Goal: Information Seeking & Learning: Learn about a topic

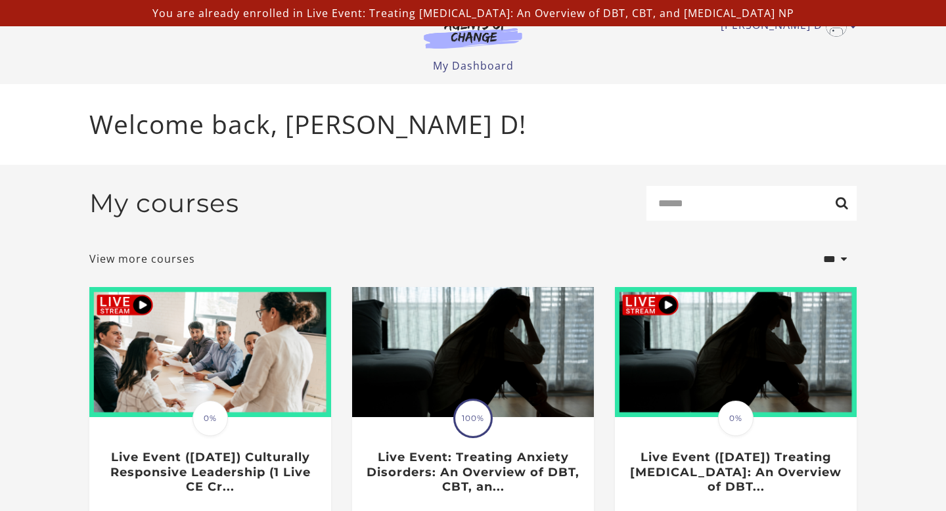
click at [752, 219] on input "Search" at bounding box center [752, 203] width 210 height 35
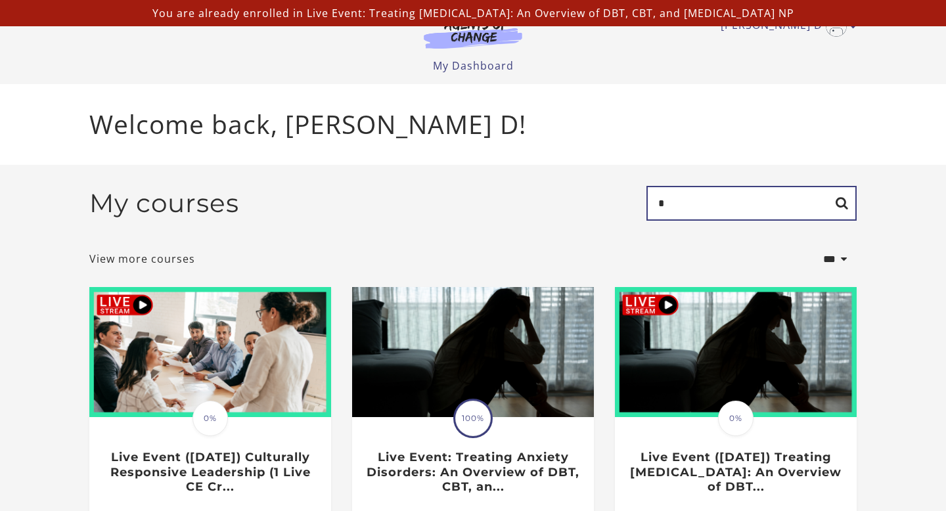
type input "******"
click at [842, 204] on input "******" at bounding box center [752, 203] width 210 height 35
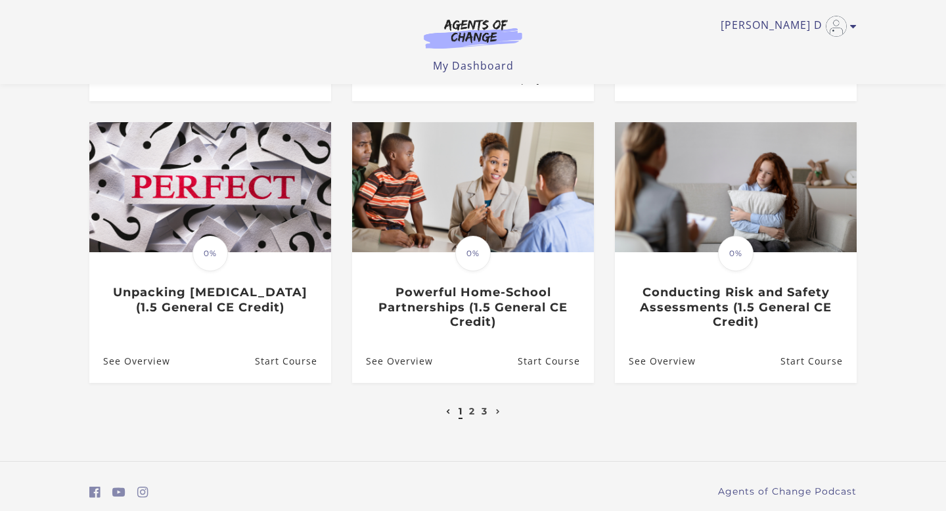
scroll to position [394, 0]
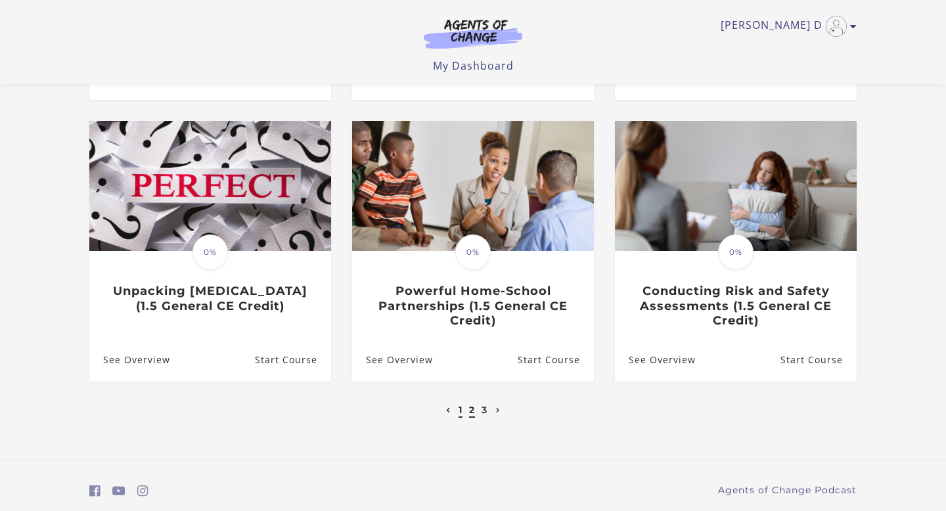
click at [473, 412] on link "2" at bounding box center [472, 410] width 6 height 12
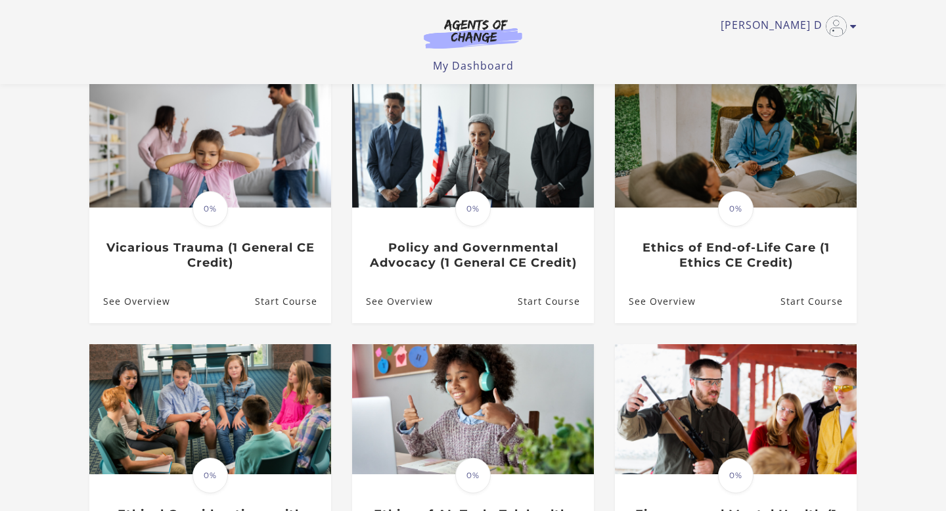
scroll to position [158, 0]
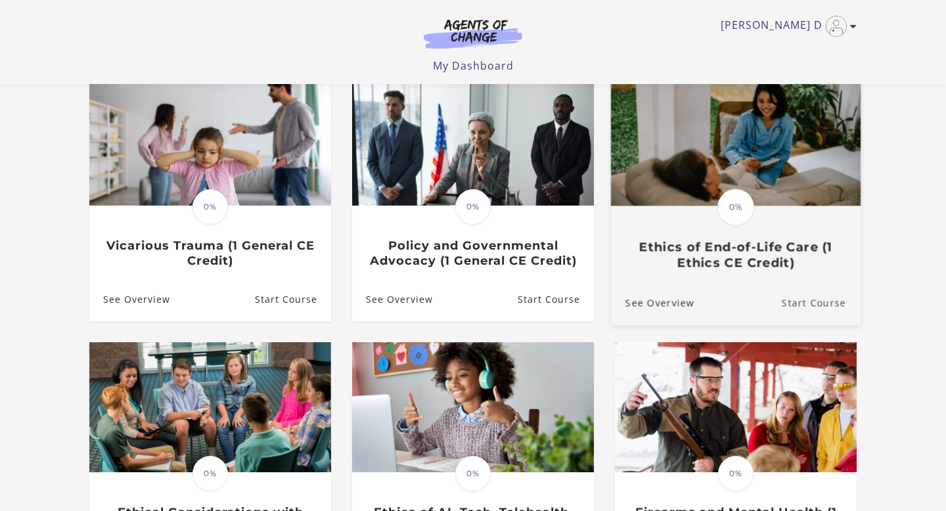
click at [816, 287] on link "Start Course" at bounding box center [821, 303] width 79 height 44
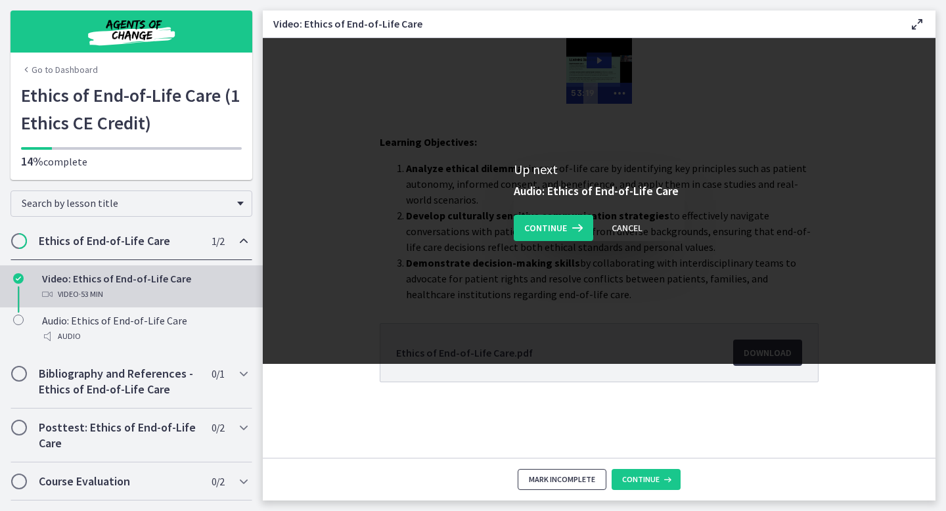
drag, startPoint x: 578, startPoint y: 476, endPoint x: 399, endPoint y: 481, distance: 179.5
click at [399, 481] on footer "Mark Incomplete Continue" at bounding box center [599, 479] width 673 height 43
click at [547, 232] on span "Continue" at bounding box center [545, 228] width 43 height 16
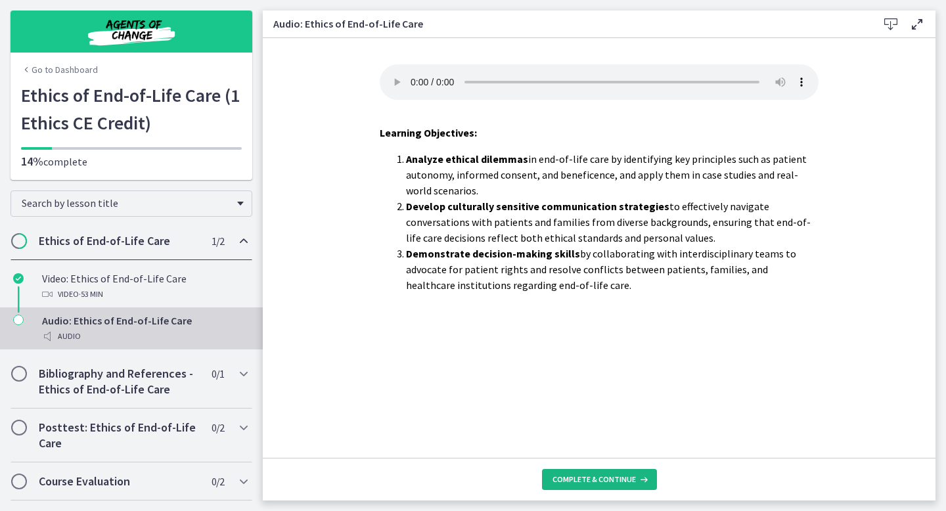
click at [589, 475] on span "Complete & continue" at bounding box center [594, 479] width 83 height 11
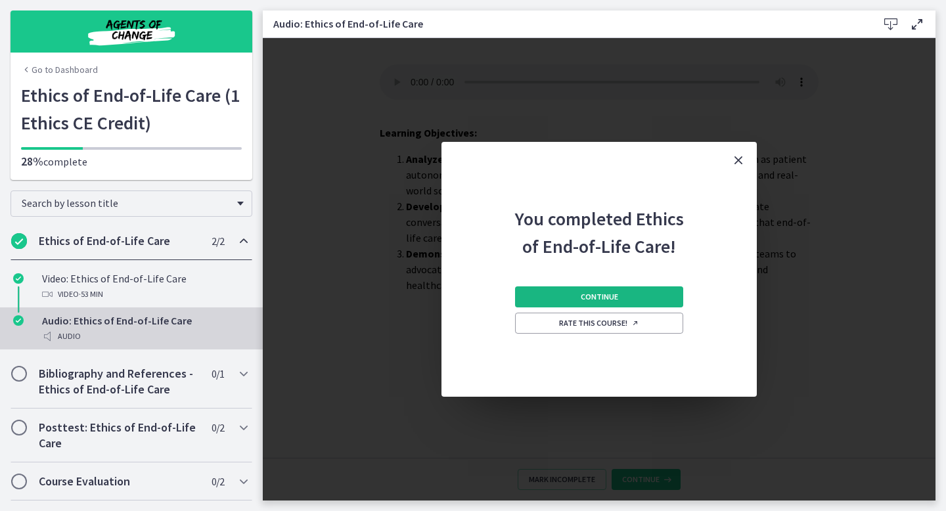
click at [590, 299] on span "Continue" at bounding box center [599, 297] width 37 height 11
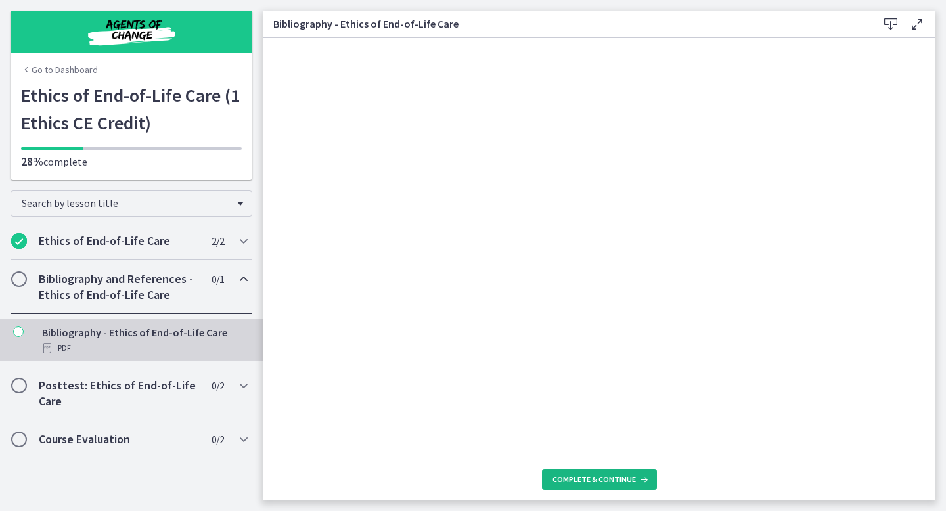
click at [599, 480] on span "Complete & continue" at bounding box center [594, 479] width 83 height 11
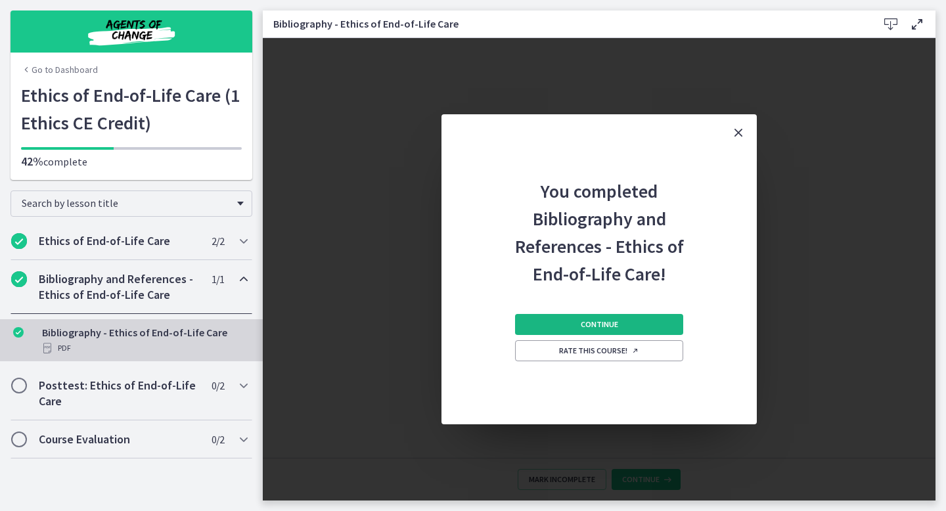
click at [579, 327] on button "Continue" at bounding box center [599, 324] width 168 height 21
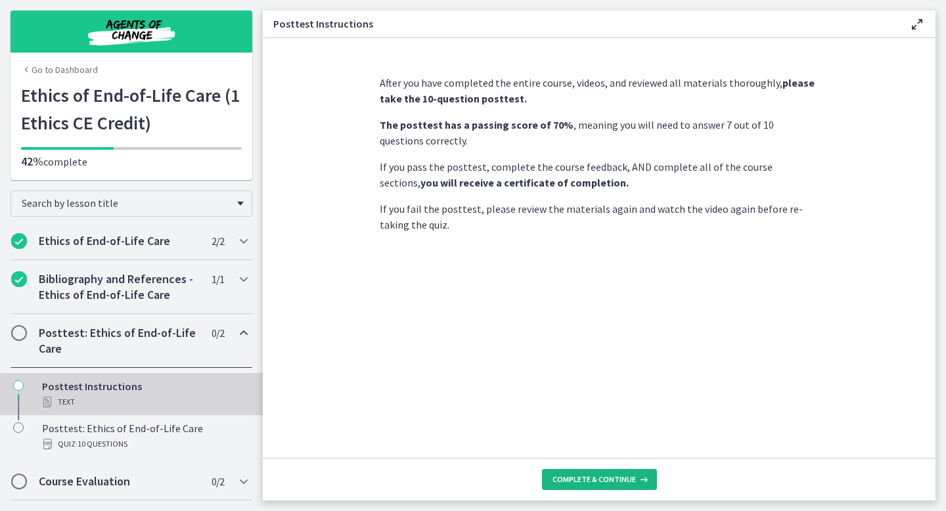
click at [614, 484] on span "Complete & continue" at bounding box center [594, 479] width 83 height 11
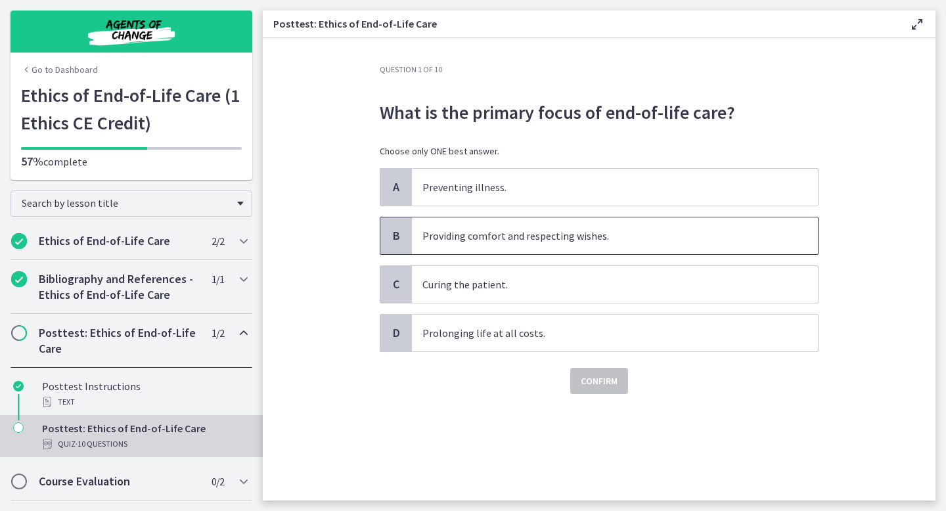
click at [415, 242] on span "Providing comfort and respecting wishes." at bounding box center [615, 236] width 406 height 37
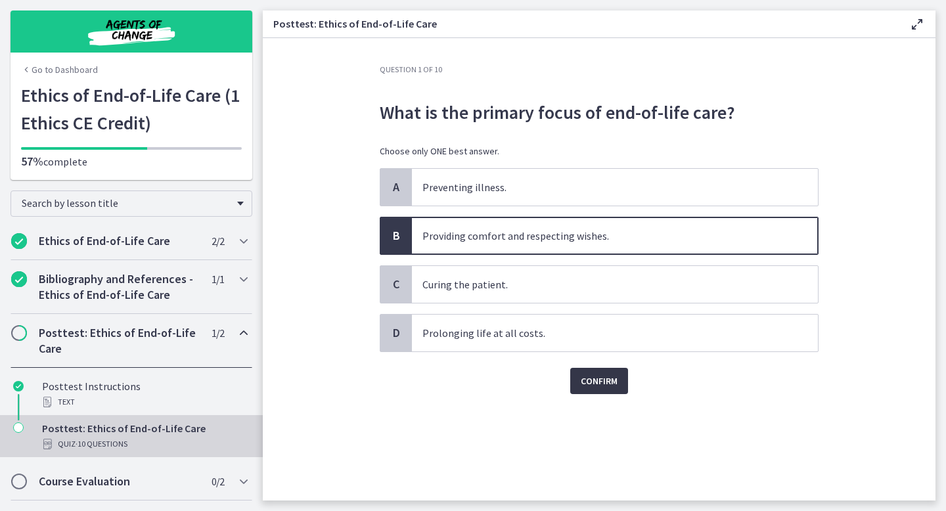
click at [601, 384] on span "Confirm" at bounding box center [599, 381] width 37 height 16
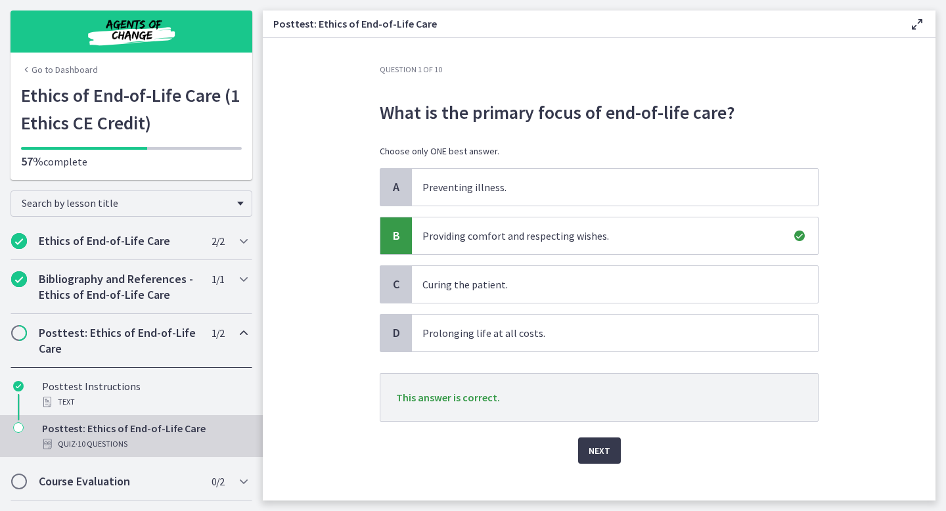
click at [599, 435] on div "Next" at bounding box center [599, 443] width 439 height 42
click at [600, 448] on span "Next" at bounding box center [600, 451] width 22 height 16
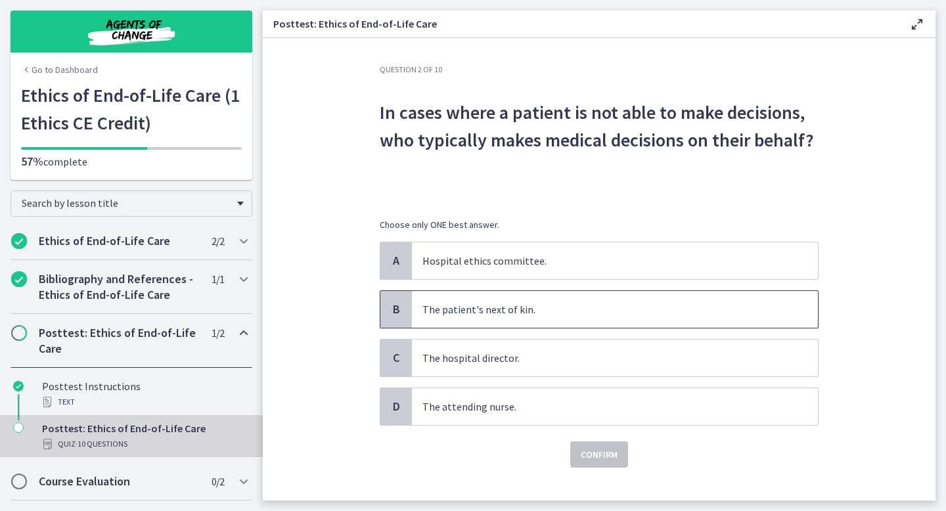
click at [402, 317] on div "B" at bounding box center [396, 309] width 32 height 37
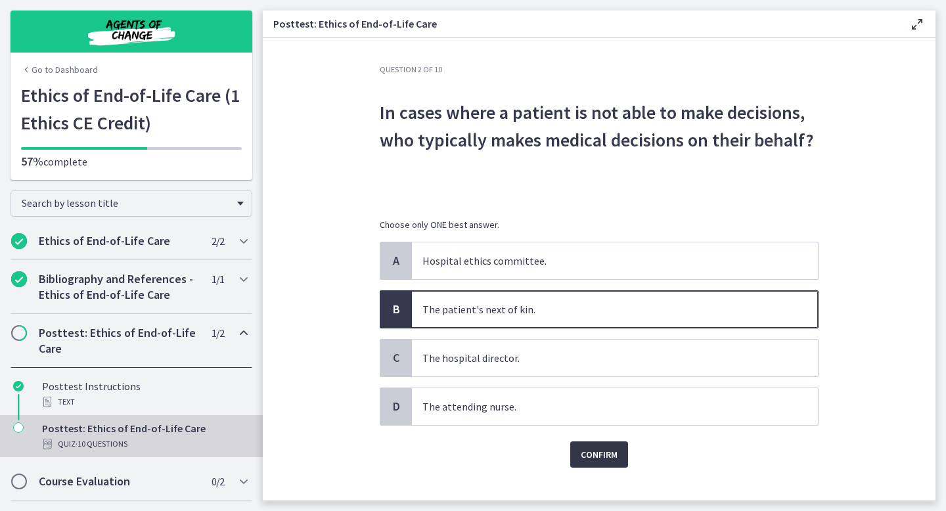
click at [595, 455] on span "Confirm" at bounding box center [599, 455] width 37 height 16
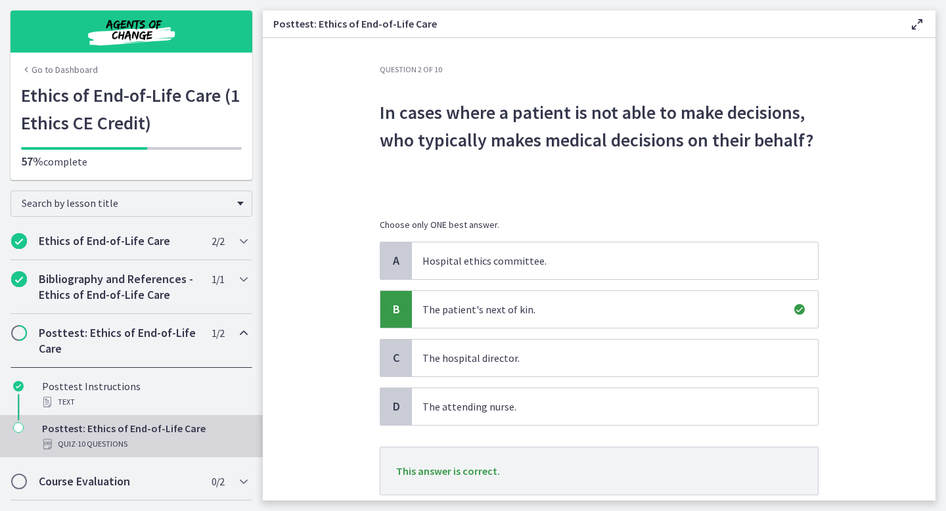
click at [592, 482] on p "This answer is correct." at bounding box center [599, 471] width 439 height 49
click at [890, 405] on section "Question 2 of 10 In cases where a patient is not able to make decisions, who ty…" at bounding box center [599, 269] width 673 height 463
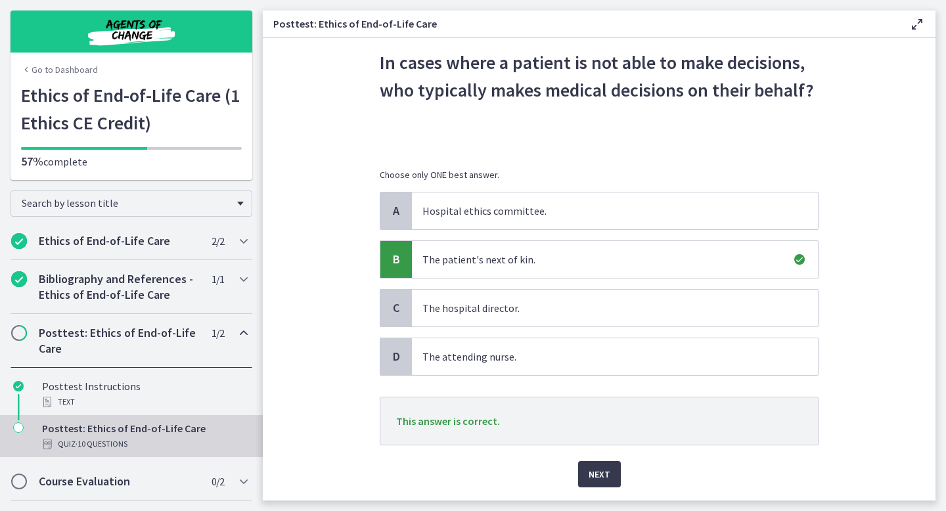
scroll to position [53, 0]
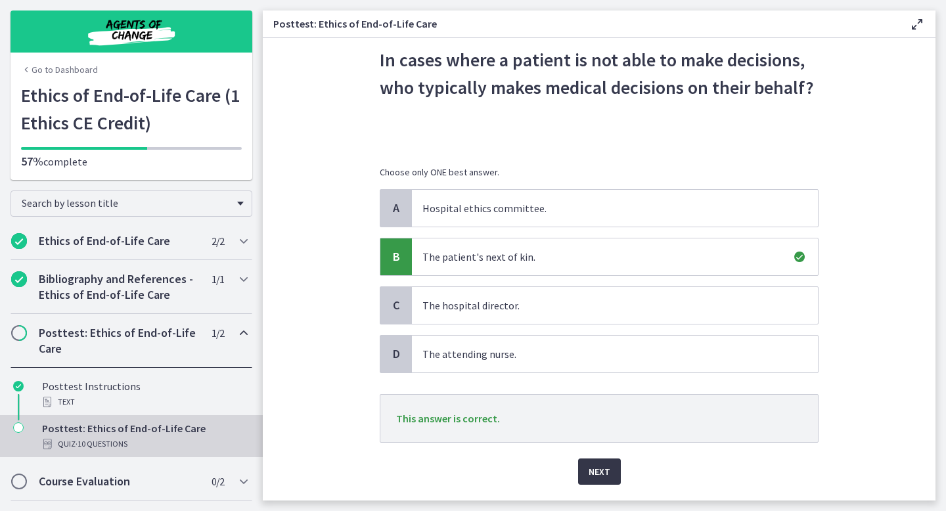
click at [601, 482] on button "Next" at bounding box center [599, 472] width 43 height 26
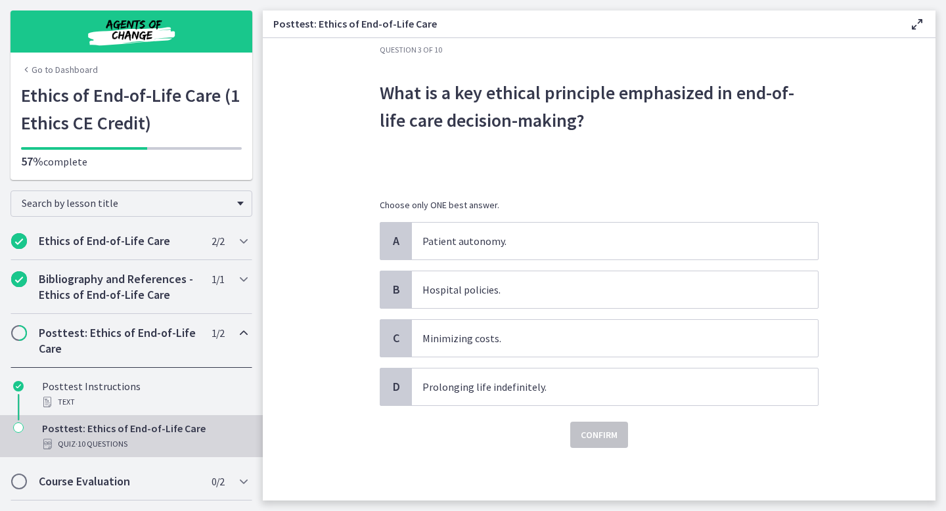
scroll to position [0, 0]
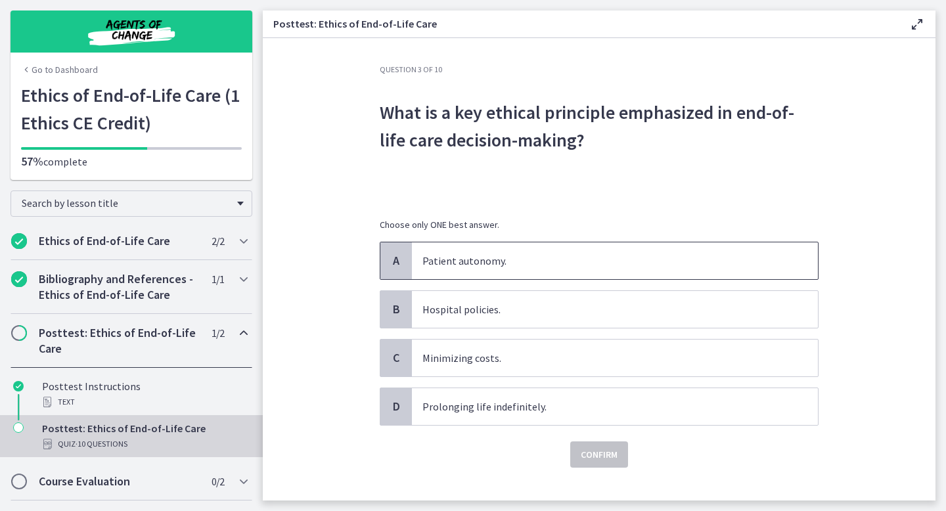
click at [444, 262] on p "Patient autonomy." at bounding box center [602, 261] width 359 height 16
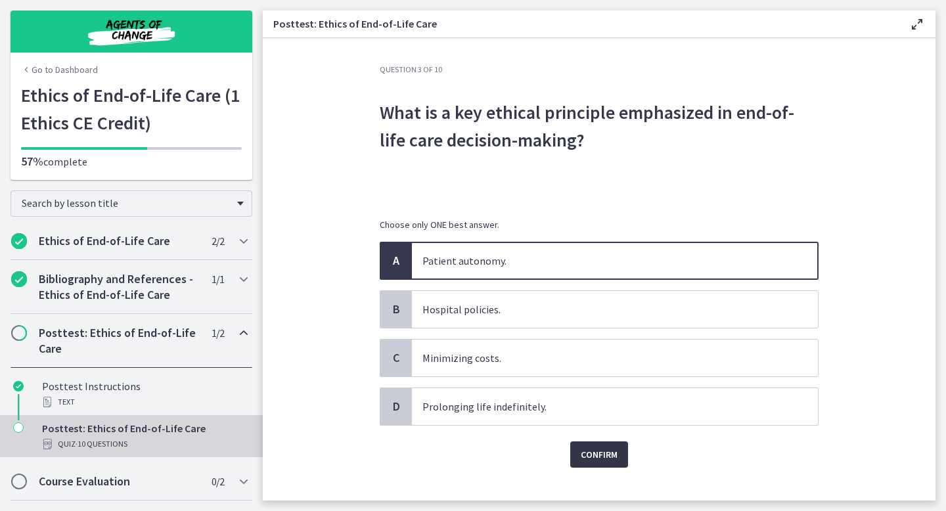
click at [592, 453] on span "Confirm" at bounding box center [599, 455] width 37 height 16
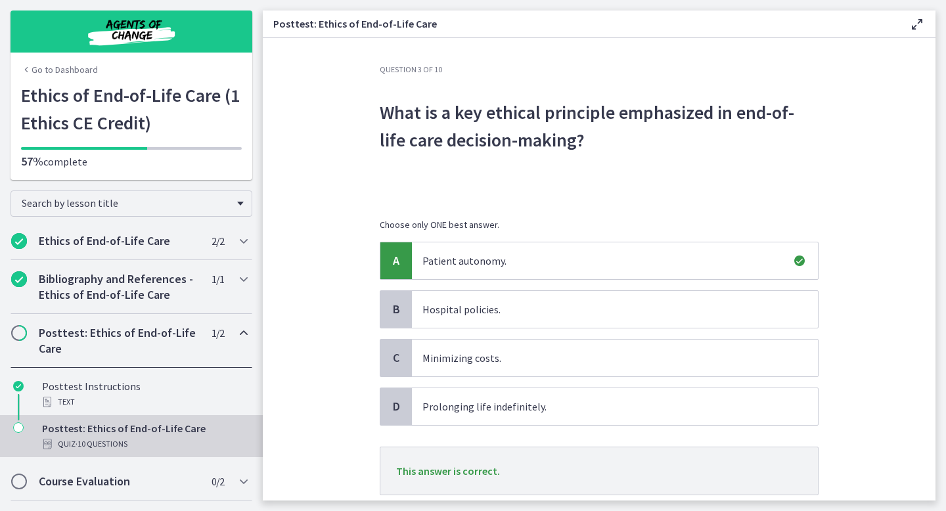
click at [875, 316] on section "Question 3 of 10 What is a key ethical principle emphasized in end-of-life care…" at bounding box center [599, 269] width 673 height 463
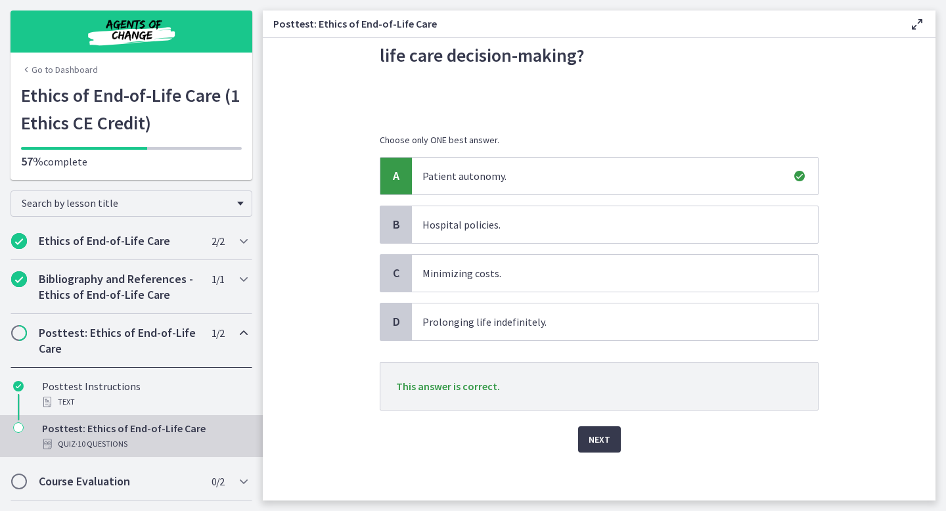
scroll to position [89, 0]
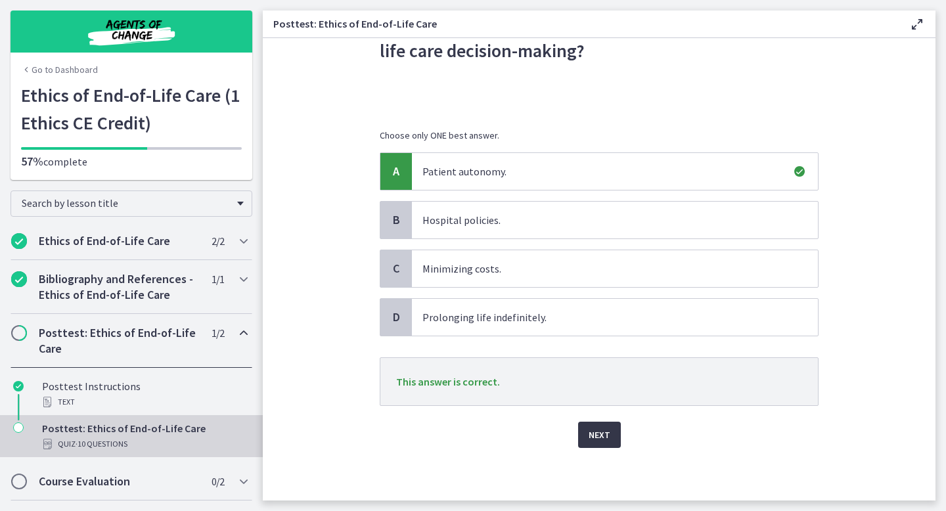
click at [607, 440] on span "Next" at bounding box center [600, 435] width 22 height 16
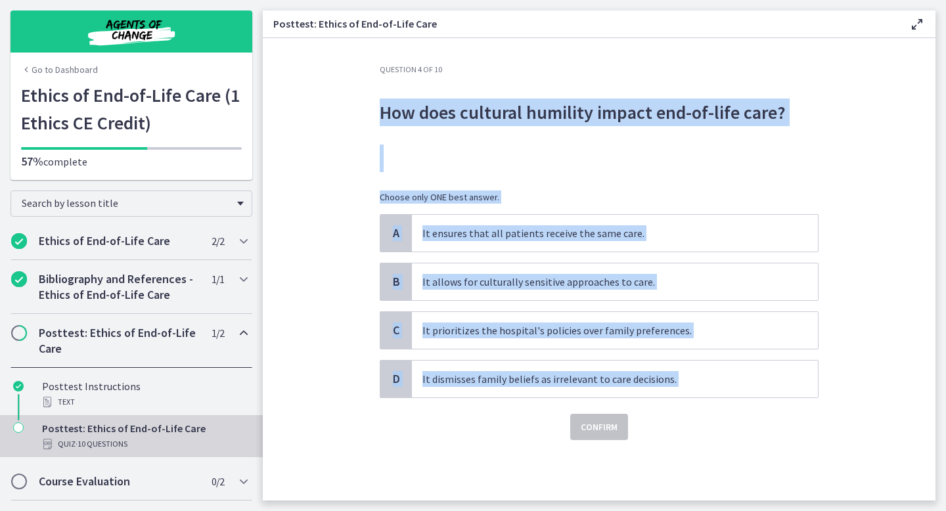
drag, startPoint x: 379, startPoint y: 102, endPoint x: 748, endPoint y: 401, distance: 475.2
click at [748, 401] on div "Question 4 of 10 How does cultural humility impact end-of-life care? Choose onl…" at bounding box center [599, 282] width 460 height 436
copy div "How does cultural humility impact end-of-life care? Choose only ONE best answer…"
click at [457, 282] on p "It allows for culturally sensitive approaches to care." at bounding box center [602, 282] width 359 height 16
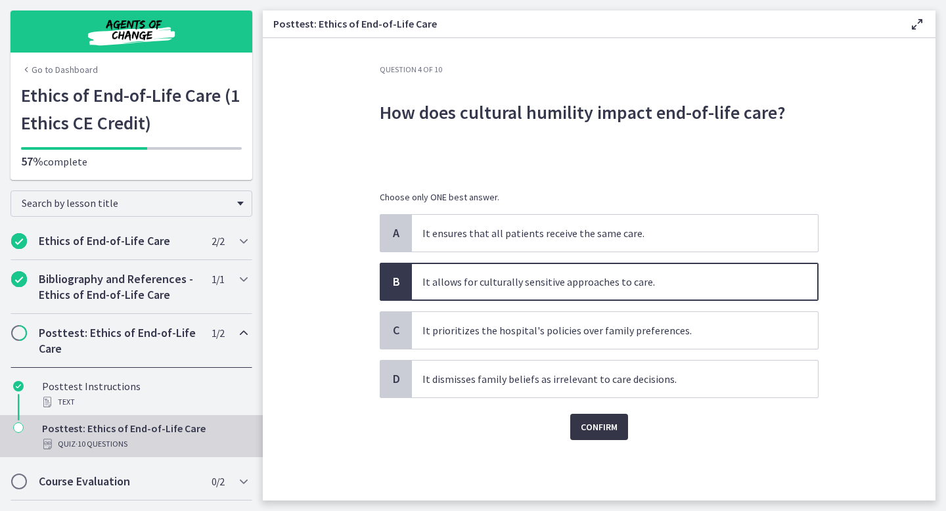
click at [610, 430] on span "Confirm" at bounding box center [599, 427] width 37 height 16
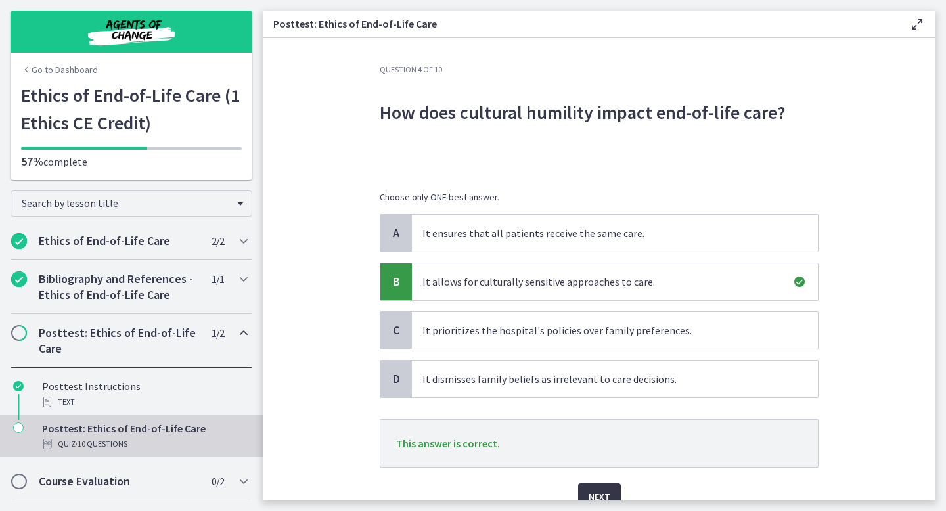
click at [599, 487] on button "Next" at bounding box center [599, 497] width 43 height 26
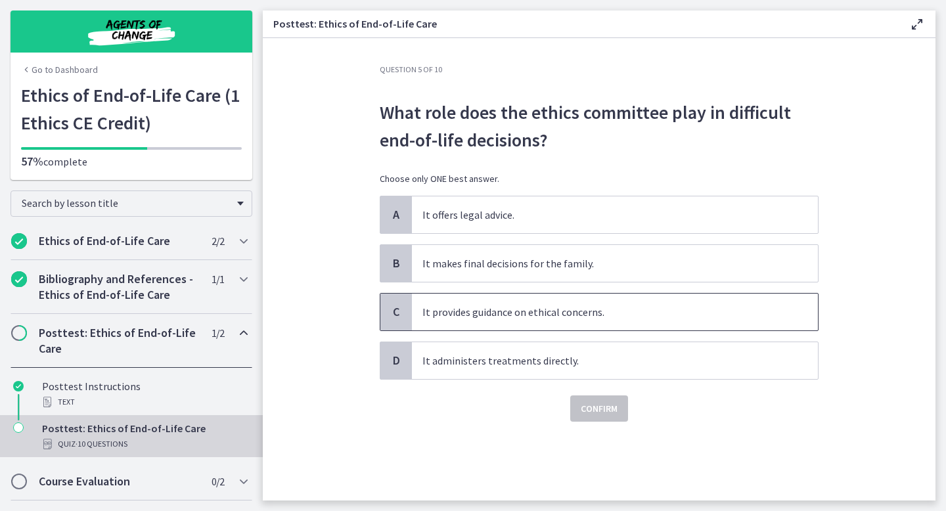
click at [457, 320] on span "It provides guidance on ethical concerns." at bounding box center [615, 312] width 406 height 37
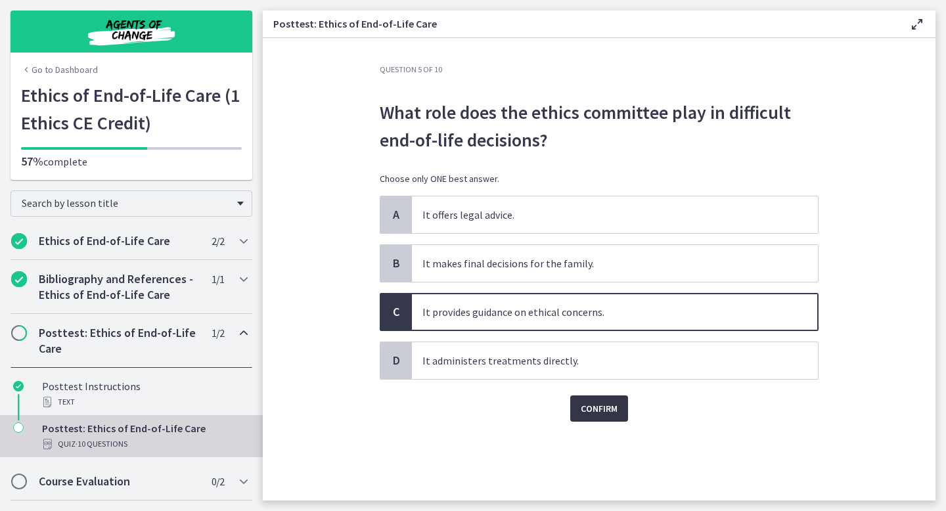
click at [601, 409] on span "Confirm" at bounding box center [599, 409] width 37 height 16
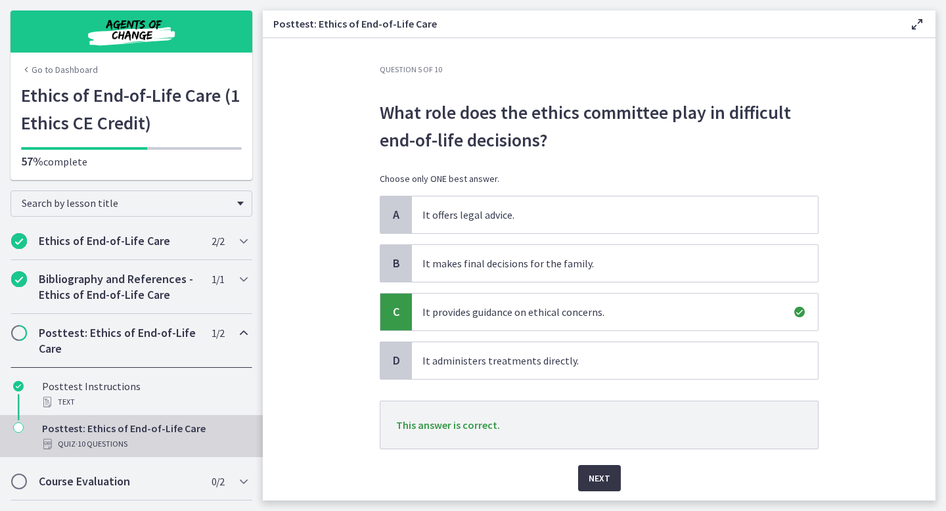
click at [596, 475] on span "Next" at bounding box center [600, 479] width 22 height 16
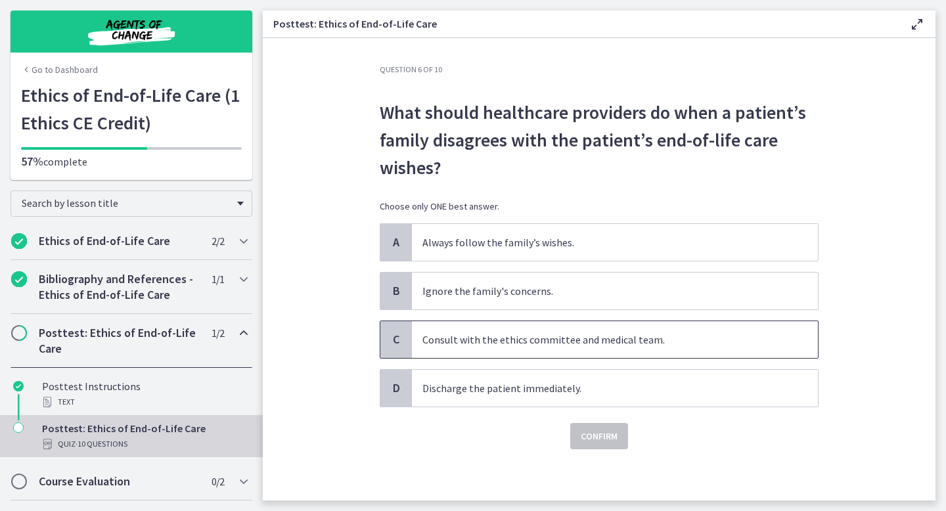
click at [407, 346] on div "C" at bounding box center [396, 339] width 32 height 37
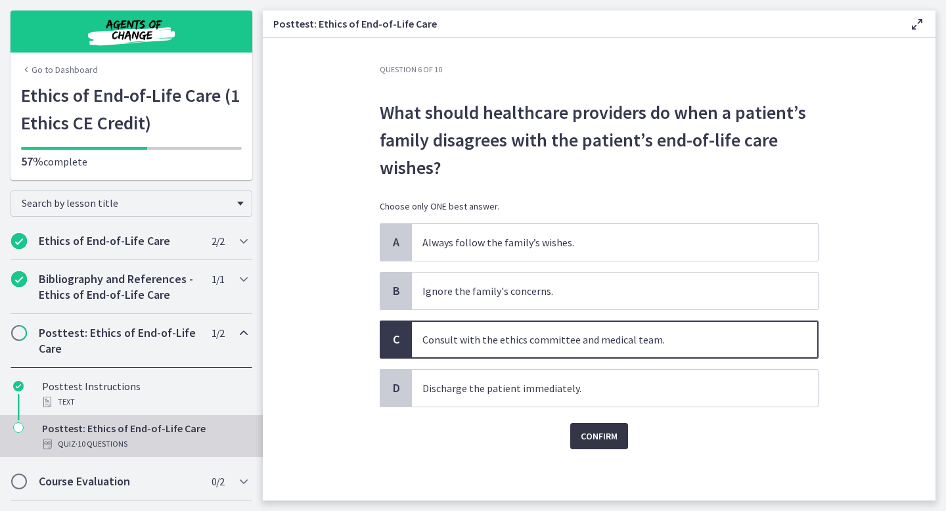
click at [591, 432] on span "Confirm" at bounding box center [599, 436] width 37 height 16
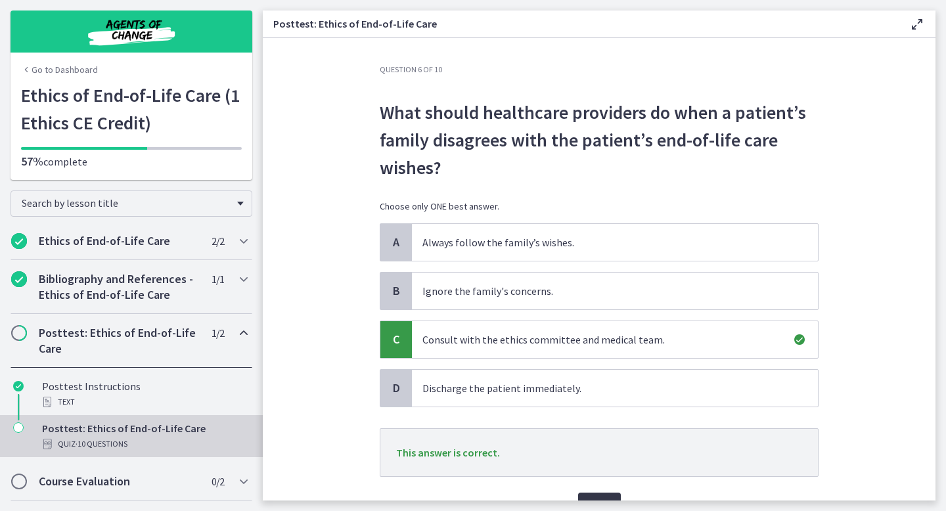
click at [593, 496] on button "Next" at bounding box center [599, 506] width 43 height 26
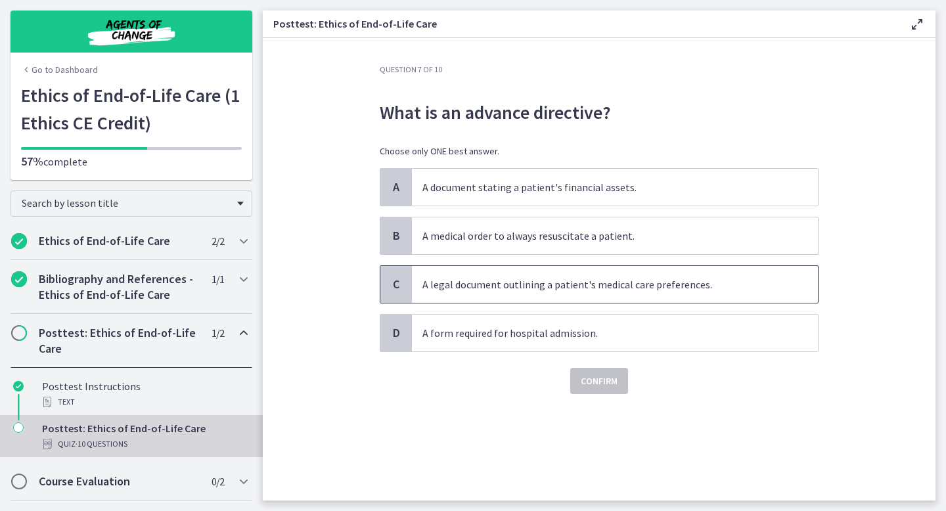
click at [455, 300] on span "A legal document outlining a patient's medical care preferences." at bounding box center [615, 284] width 406 height 37
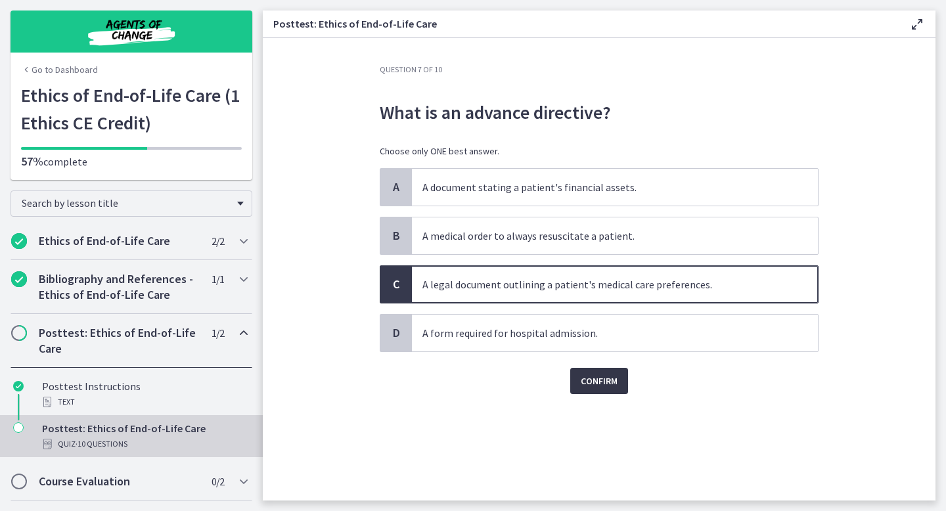
click at [587, 382] on span "Confirm" at bounding box center [599, 381] width 37 height 16
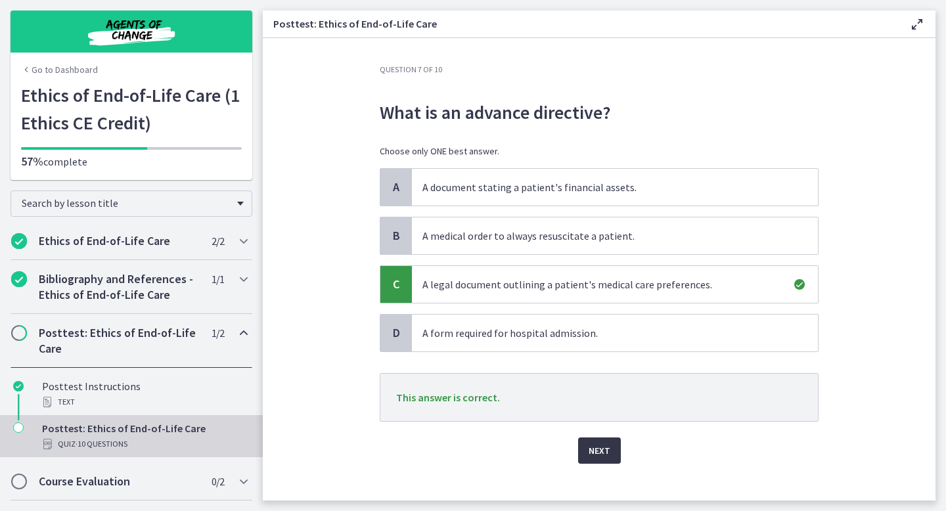
click at [599, 446] on span "Next" at bounding box center [600, 451] width 22 height 16
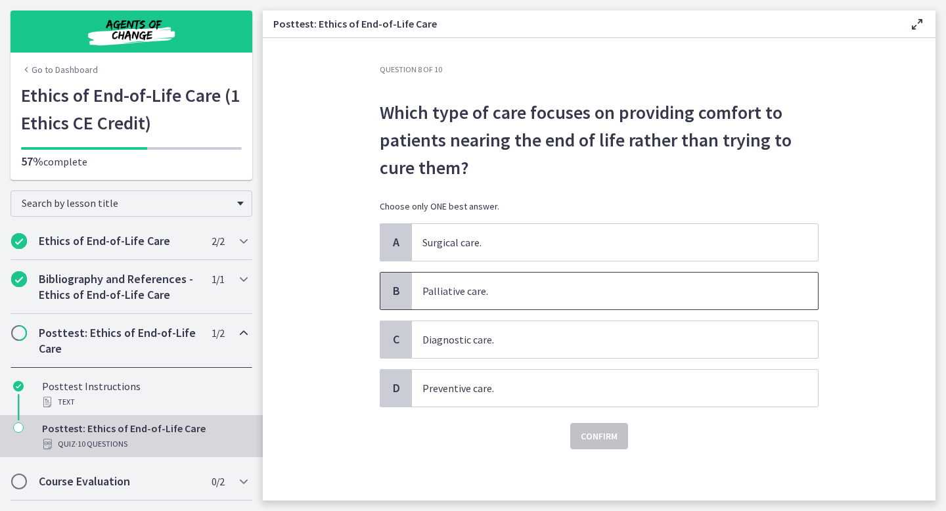
click at [446, 296] on p "Palliative care." at bounding box center [602, 291] width 359 height 16
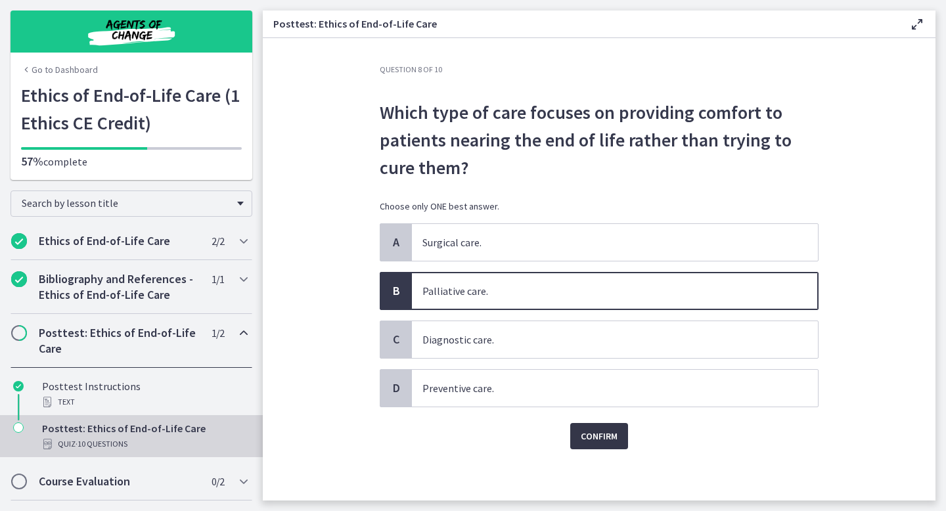
click at [614, 430] on span "Confirm" at bounding box center [599, 436] width 37 height 16
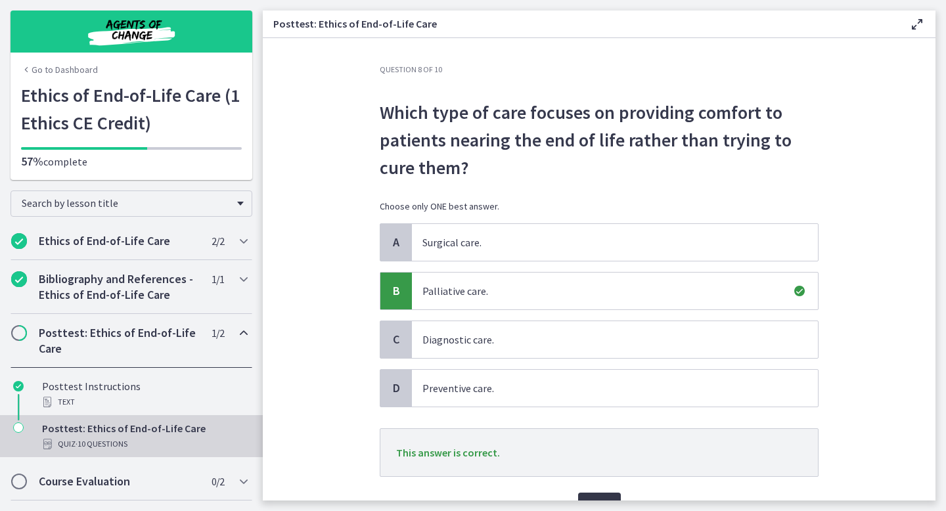
click at [595, 493] on button "Next" at bounding box center [599, 506] width 43 height 26
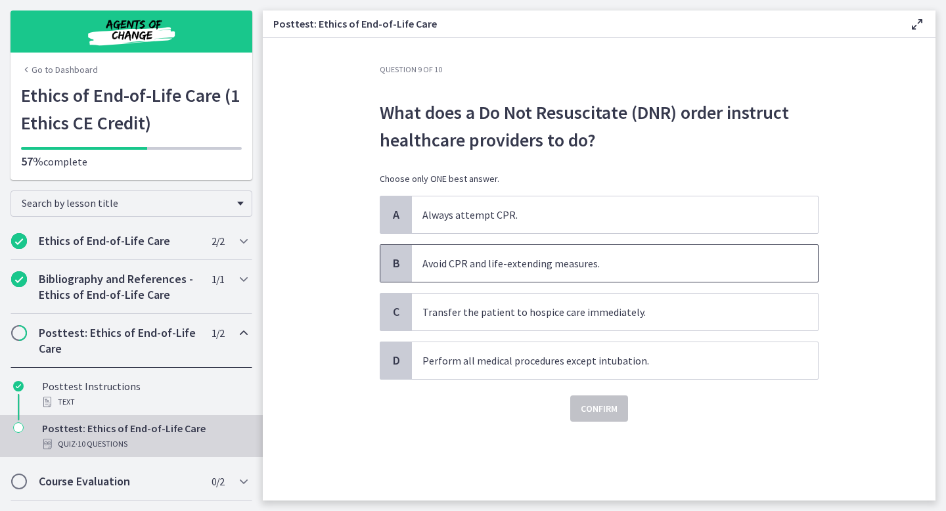
click at [483, 273] on span "Avoid CPR and life-extending measures." at bounding box center [615, 263] width 406 height 37
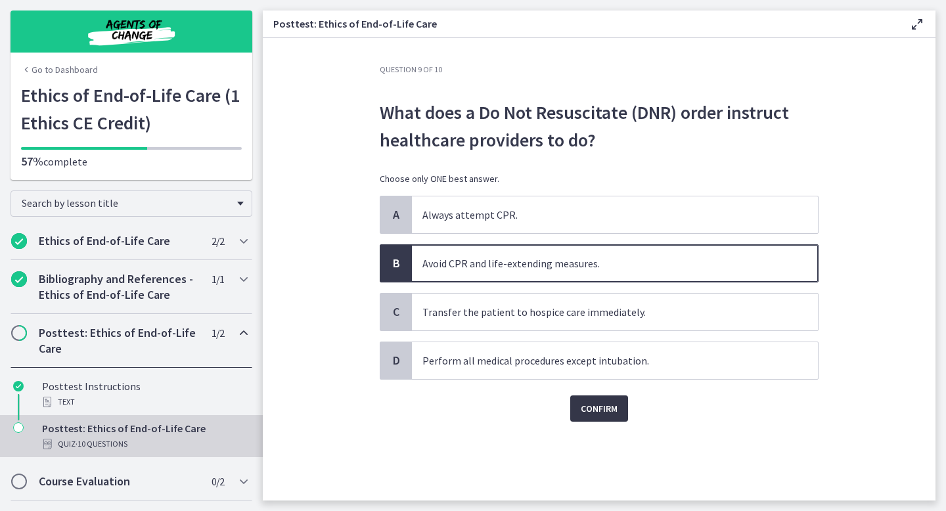
click at [600, 401] on span "Confirm" at bounding box center [599, 409] width 37 height 16
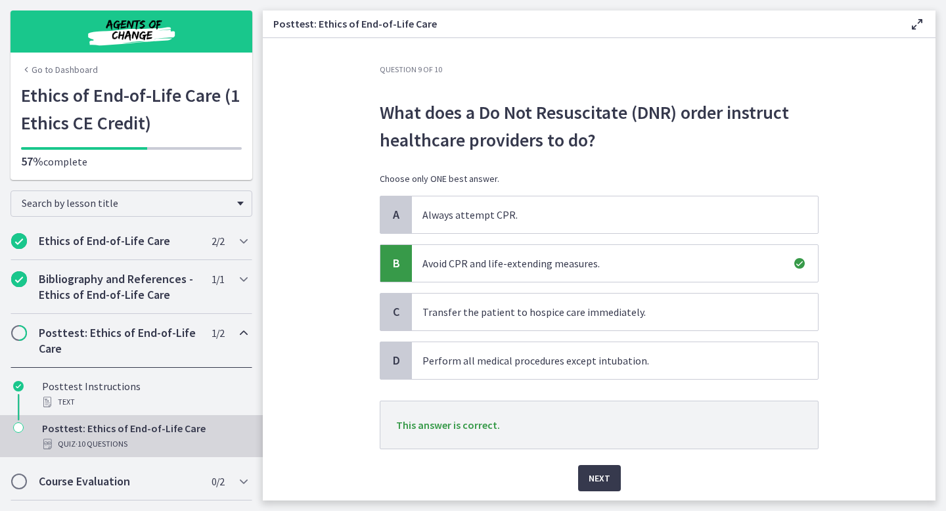
click at [601, 463] on div "Next" at bounding box center [599, 471] width 439 height 42
click at [603, 480] on span "Next" at bounding box center [600, 479] width 22 height 16
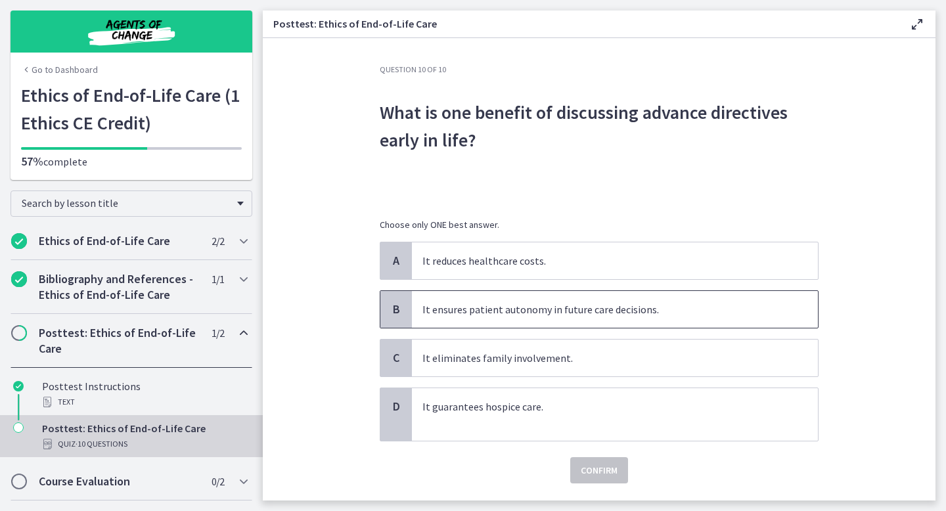
click at [516, 316] on p "It ensures patient autonomy in future care decisions." at bounding box center [602, 310] width 359 height 16
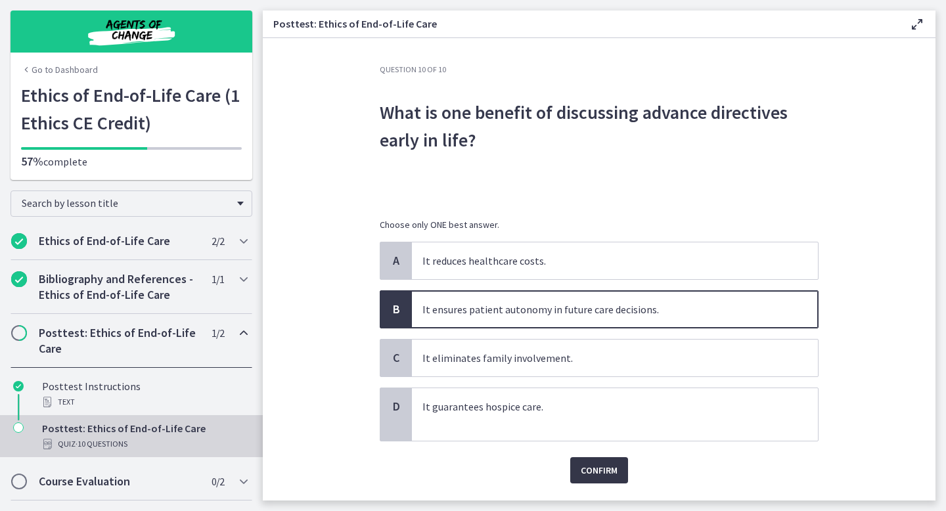
click at [603, 470] on span "Confirm" at bounding box center [599, 471] width 37 height 16
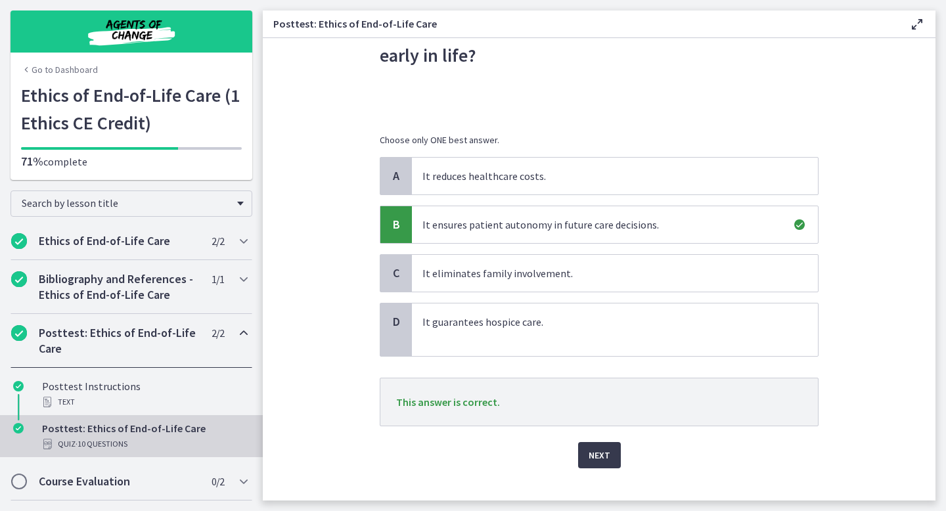
scroll to position [105, 0]
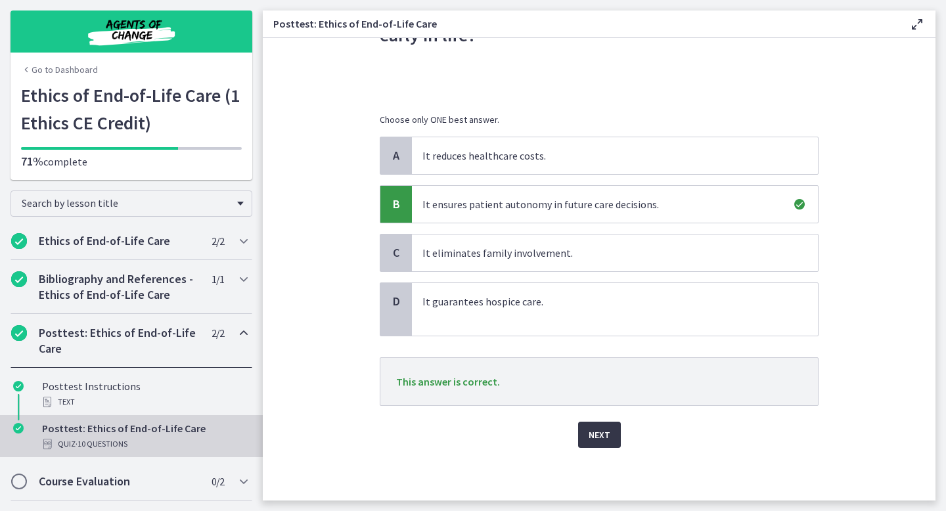
click at [612, 436] on button "Next" at bounding box center [599, 435] width 43 height 26
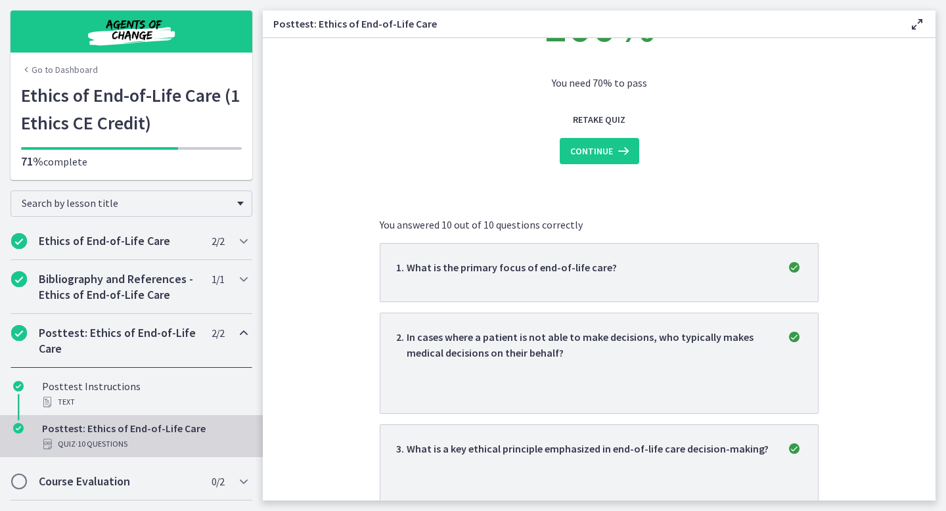
scroll to position [0, 0]
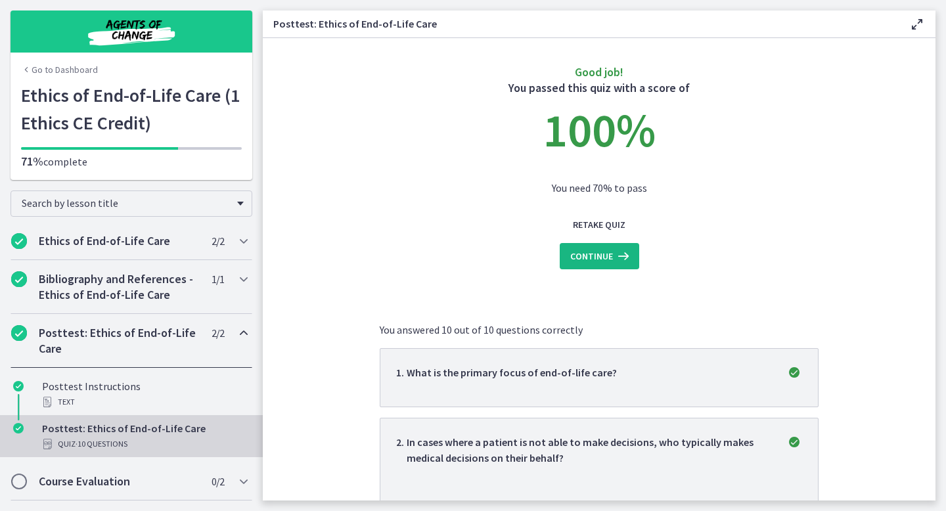
click at [608, 262] on span "Continue" at bounding box center [591, 256] width 43 height 16
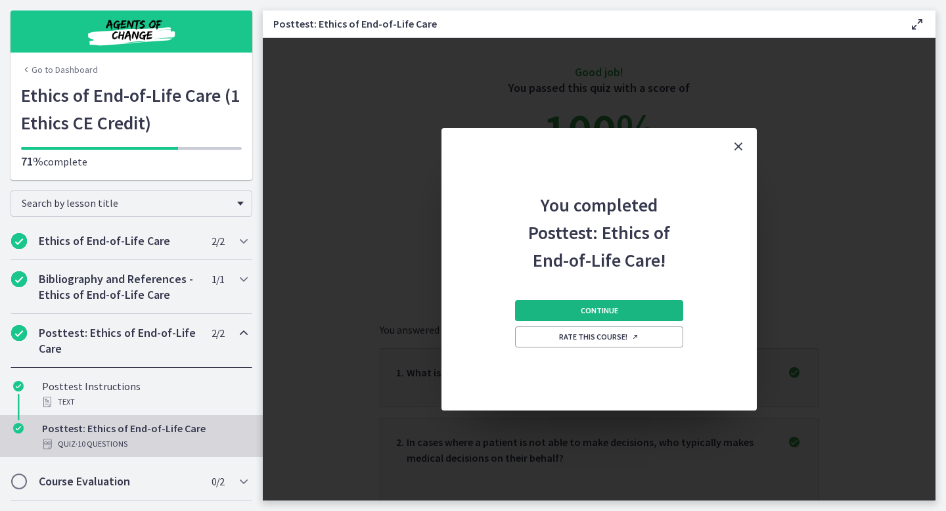
click at [605, 310] on span "Continue" at bounding box center [599, 311] width 37 height 11
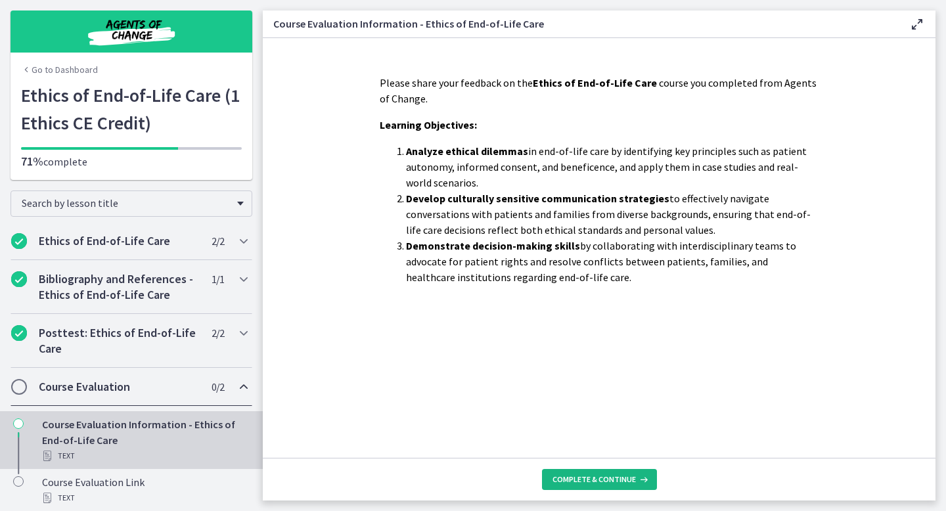
click at [599, 476] on span "Complete & continue" at bounding box center [594, 479] width 83 height 11
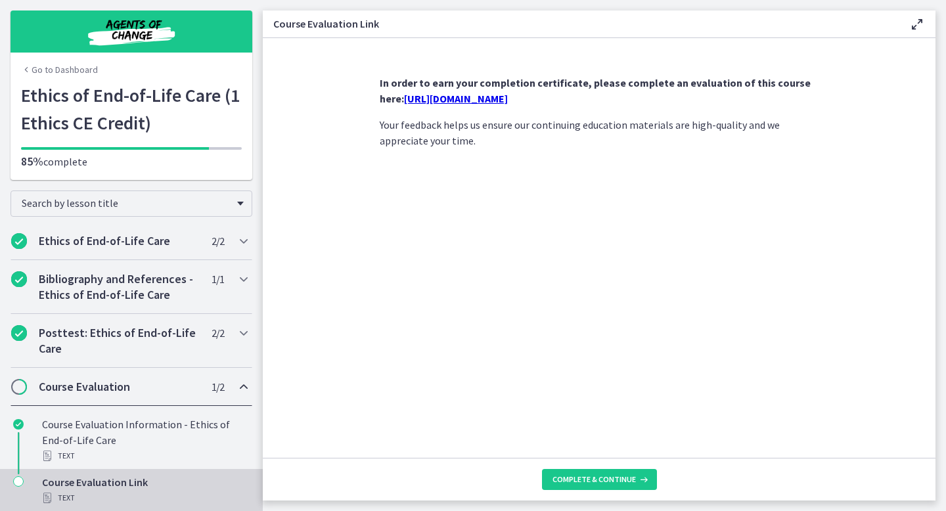
click at [508, 98] on link "https://forms.gle/6vSufDck2FSicizg8" at bounding box center [456, 98] width 104 height 13
click at [607, 479] on span "Complete & continue" at bounding box center [594, 479] width 83 height 11
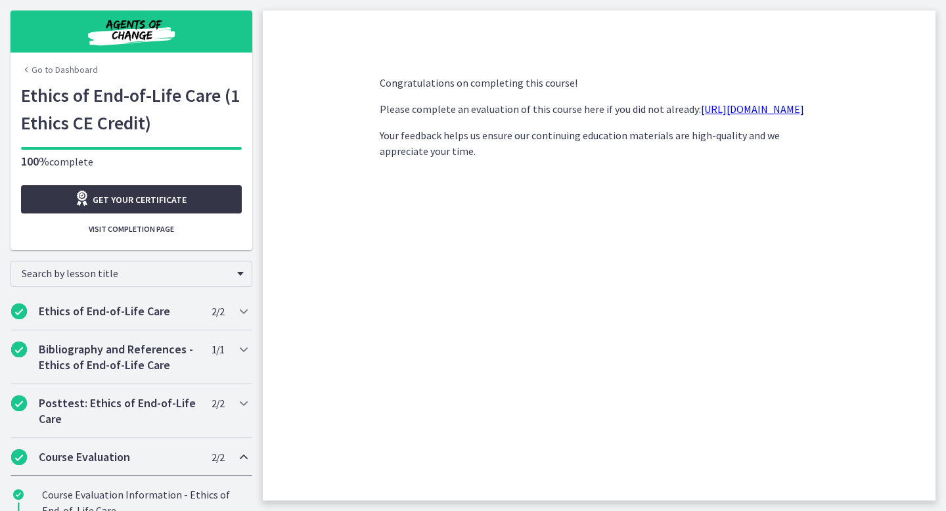
click at [185, 195] on link "Get your certificate" at bounding box center [131, 199] width 221 height 28
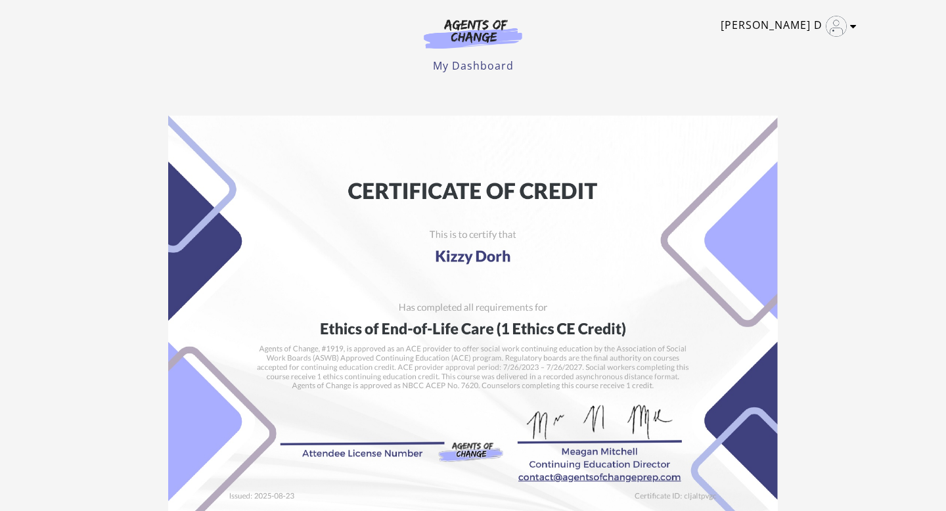
click at [846, 26] on img "Toggle menu" at bounding box center [836, 26] width 21 height 21
click at [691, 160] on img at bounding box center [473, 331] width 610 height 430
click at [681, 153] on img at bounding box center [473, 331] width 610 height 430
click at [469, 64] on link "My Dashboard" at bounding box center [473, 65] width 81 height 14
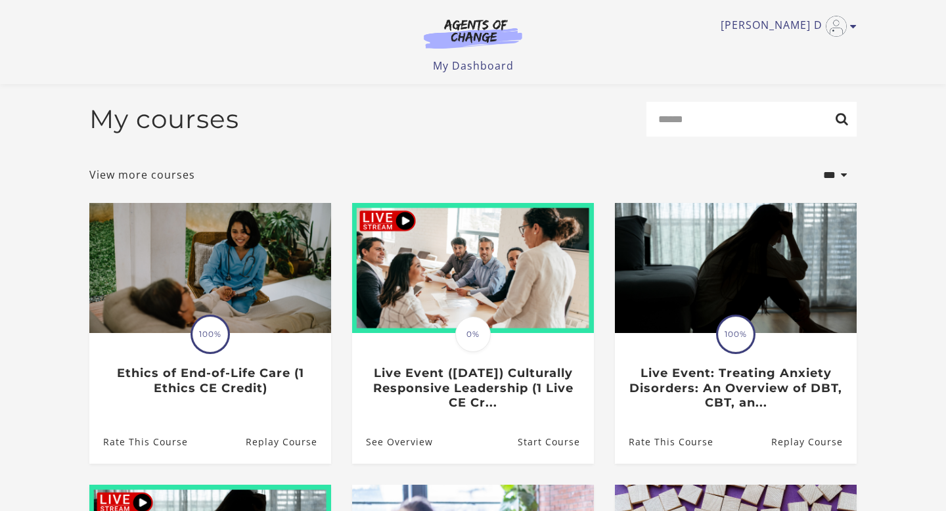
scroll to position [26, 0]
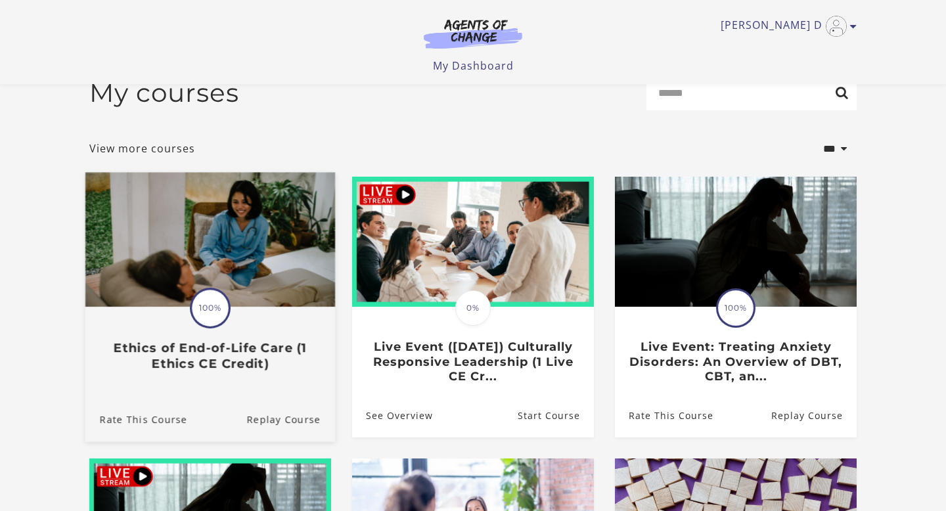
click at [281, 234] on img at bounding box center [210, 240] width 250 height 135
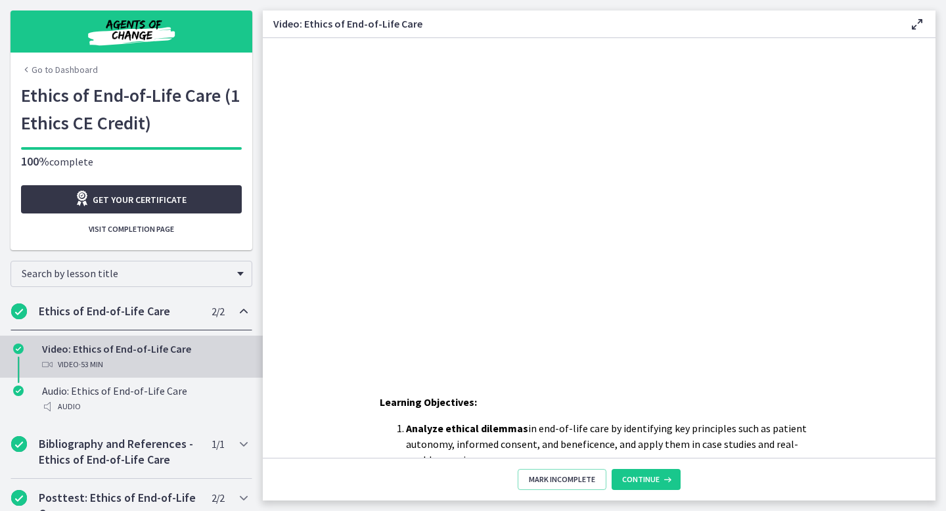
click at [179, 195] on span "Get your certificate" at bounding box center [140, 200] width 94 height 16
click at [166, 359] on div "Video · 53 min" at bounding box center [144, 365] width 205 height 16
click at [536, 364] on div "Learning Objectives: Analyze ethical dilemmas in end-of-life care by identifyin…" at bounding box center [599, 248] width 673 height 420
click at [578, 482] on span "Mark Incomplete" at bounding box center [562, 479] width 66 height 11
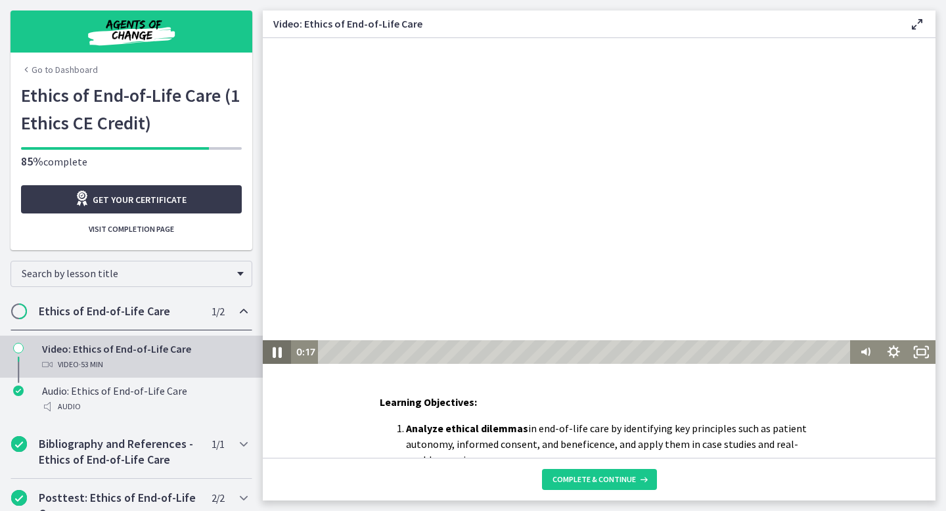
click at [278, 351] on icon "Pause" at bounding box center [277, 352] width 34 height 28
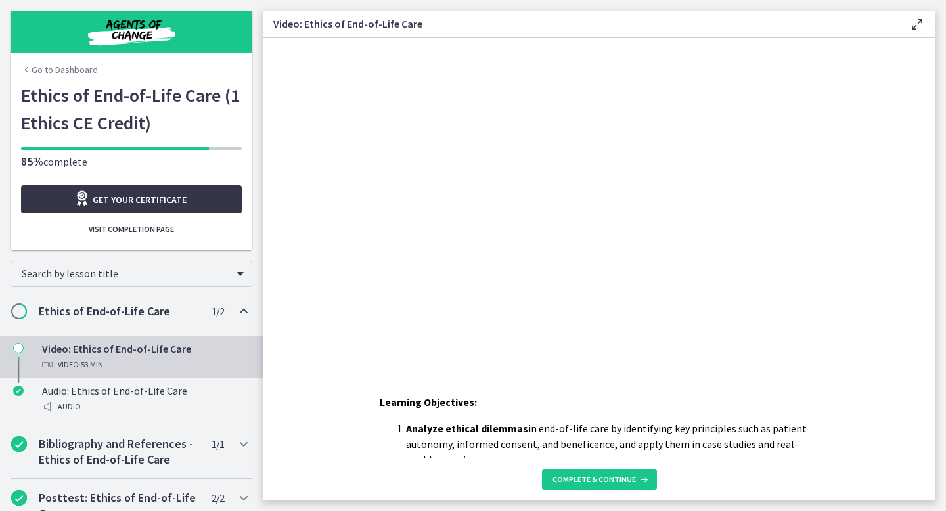
click at [170, 204] on span "Get your certificate" at bounding box center [140, 200] width 94 height 16
click at [946, 57] on main "Video: Ethics of End-of-Life Care Enable fullscreen Learning Objectives: Analyz…" at bounding box center [604, 255] width 683 height 511
click at [150, 37] on img "Chapters" at bounding box center [132, 32] width 158 height 32
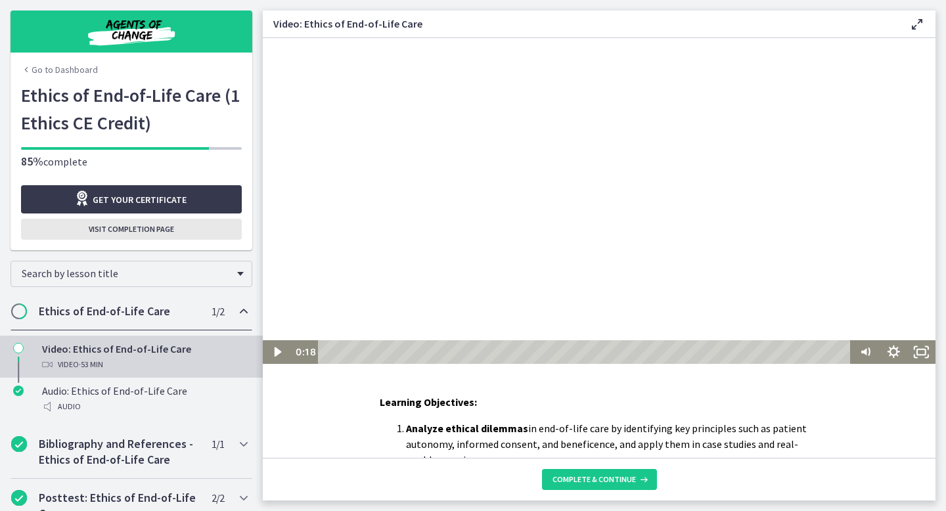
drag, startPoint x: 407, startPoint y: 271, endPoint x: 698, endPoint y: 248, distance: 291.4
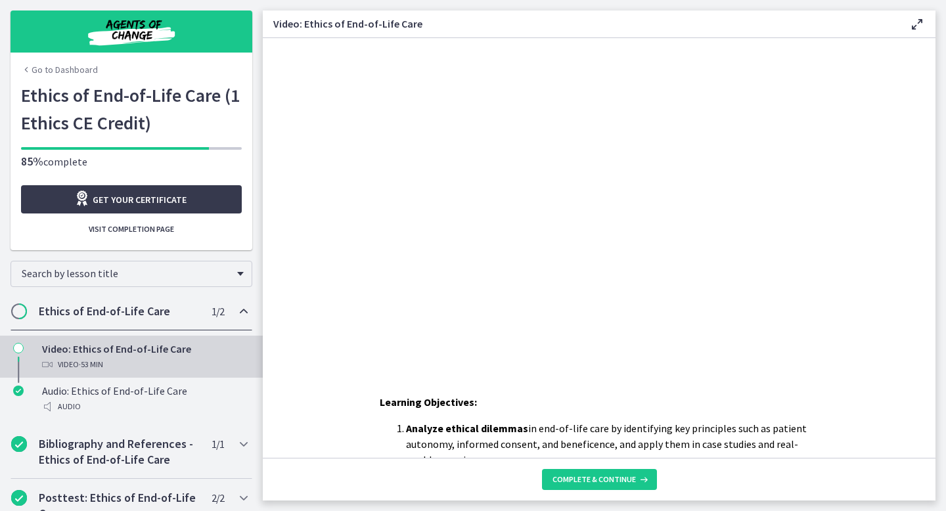
click at [945, 118] on main "Video: Ethics of End-of-Life Care Enable fullscreen Learning Objectives: Analyz…" at bounding box center [604, 255] width 683 height 511
click at [255, 103] on div "Go to Dashboard Go to Dashboard Ethics of End-of-Life Care (1 Ethics CE Credit)…" at bounding box center [131, 125] width 263 height 250
click at [578, 482] on span "Complete & continue" at bounding box center [594, 479] width 83 height 11
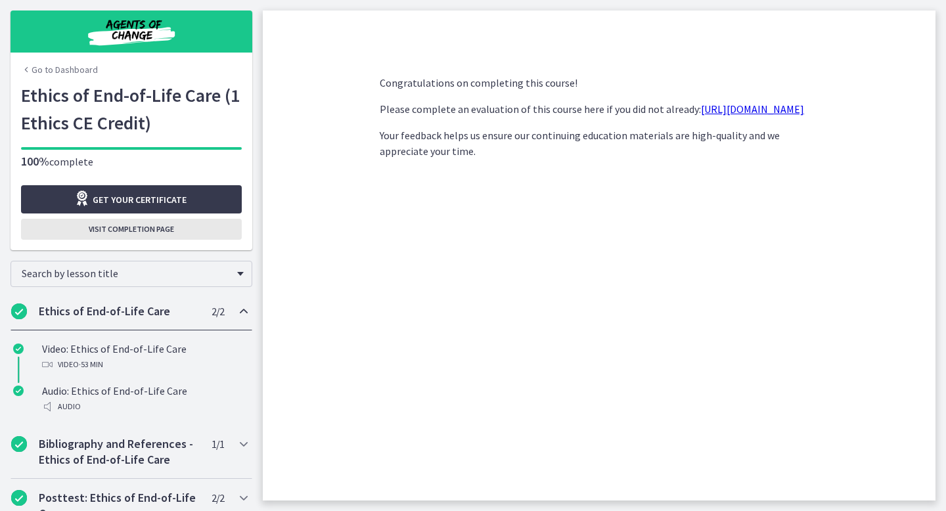
click at [157, 228] on span "Visit completion page" at bounding box center [131, 229] width 85 height 11
click at [130, 229] on span "Visit completion page" at bounding box center [131, 229] width 85 height 11
click at [126, 30] on img "Chapters" at bounding box center [132, 32] width 158 height 32
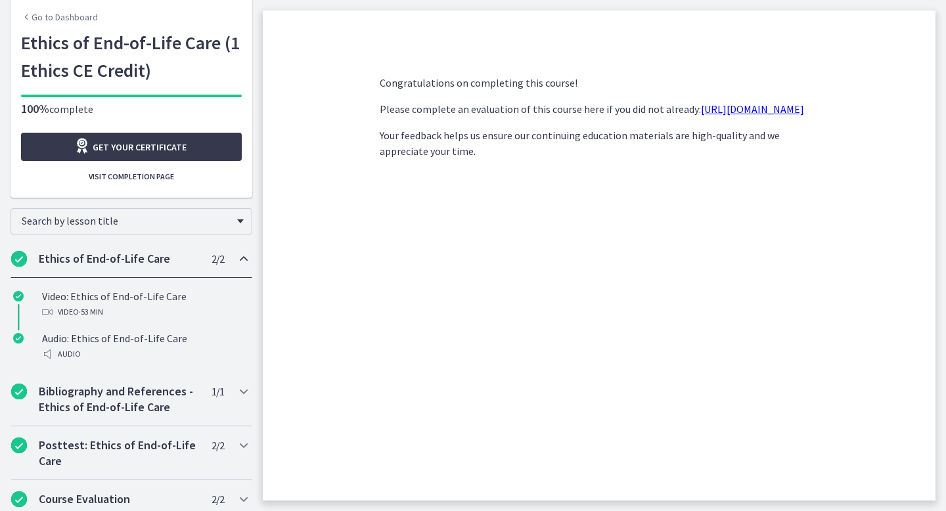
scroll to position [60, 0]
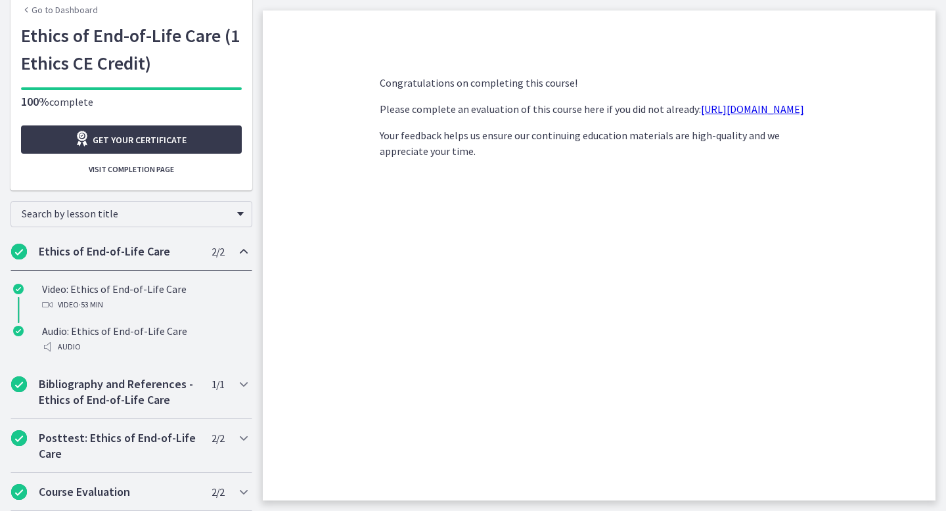
click at [45, 12] on link "Go to Dashboard" at bounding box center [59, 9] width 77 height 13
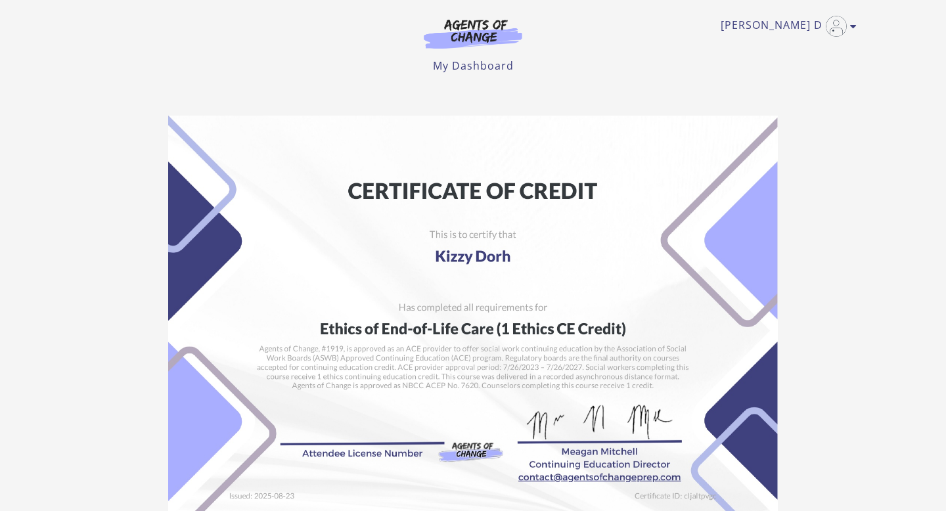
click at [644, 186] on img at bounding box center [473, 331] width 610 height 430
click at [589, 280] on img at bounding box center [473, 331] width 610 height 430
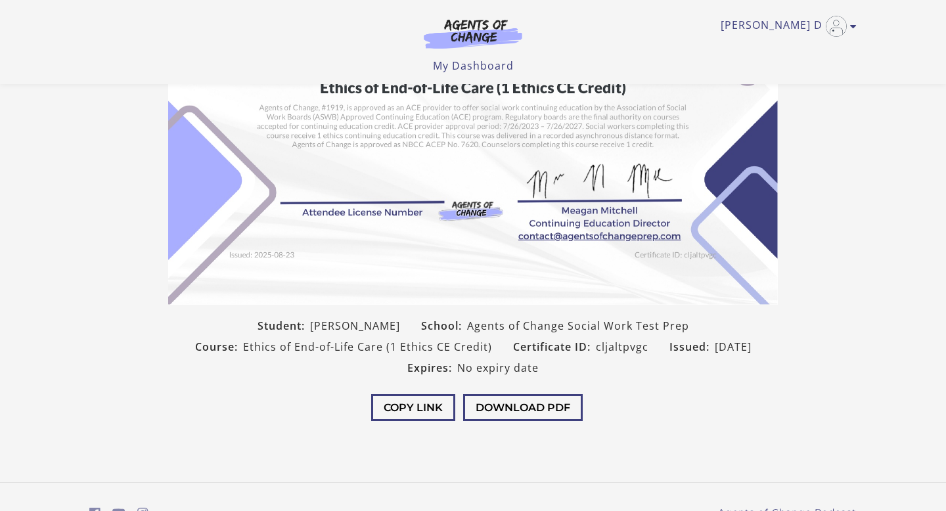
scroll to position [158, 0]
click at [535, 410] on button "Download PDF" at bounding box center [523, 407] width 120 height 27
click at [847, 184] on section "Student: [PERSON_NAME] School: Agents of Change Social Work Test Prep Course: E…" at bounding box center [473, 151] width 946 height 576
click at [498, 407] on button "Download PDF" at bounding box center [523, 407] width 120 height 27
click at [704, 413] on div "Copy Link Download PDF" at bounding box center [473, 409] width 631 height 62
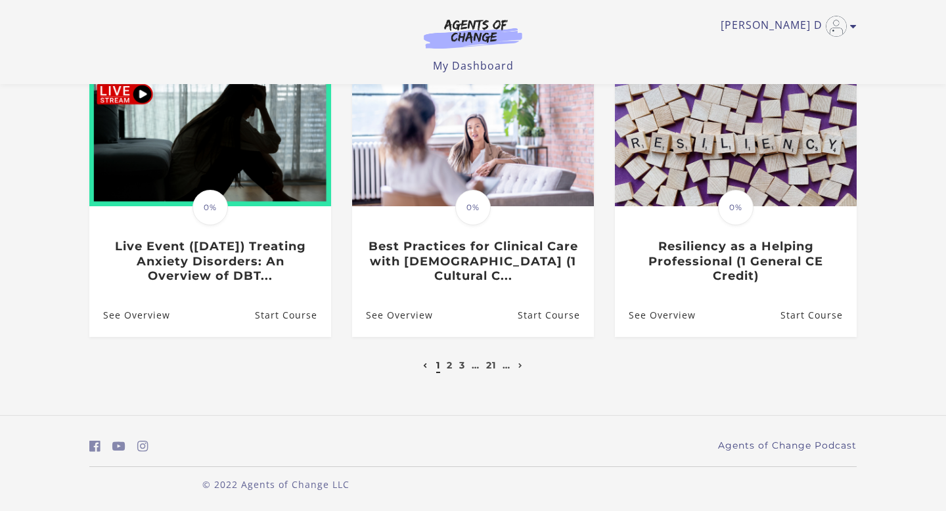
scroll to position [411, 0]
click at [448, 366] on link "2" at bounding box center [450, 365] width 6 height 12
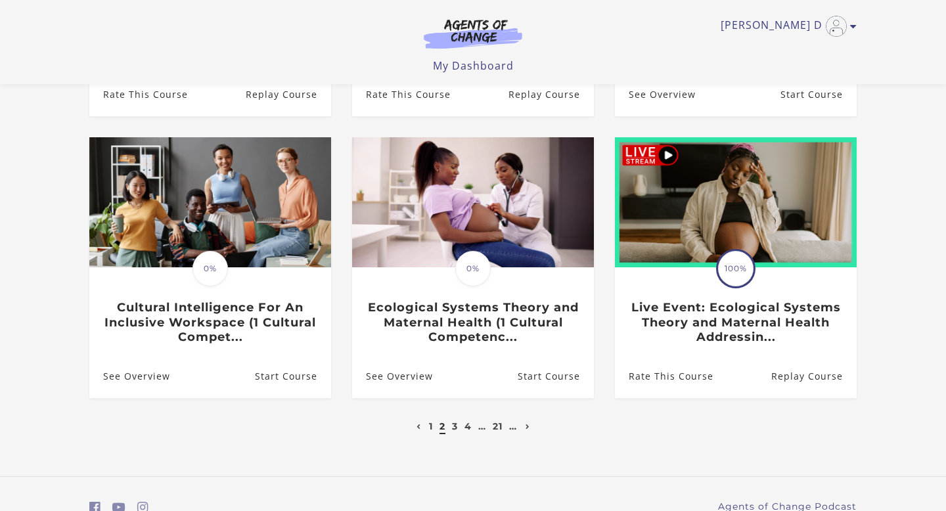
scroll to position [374, 0]
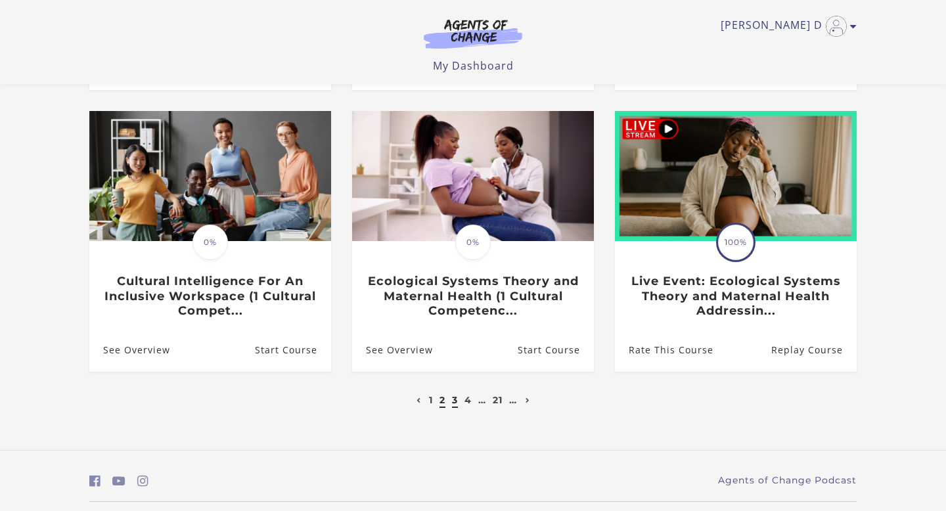
click at [453, 402] on link "3" at bounding box center [455, 400] width 6 height 12
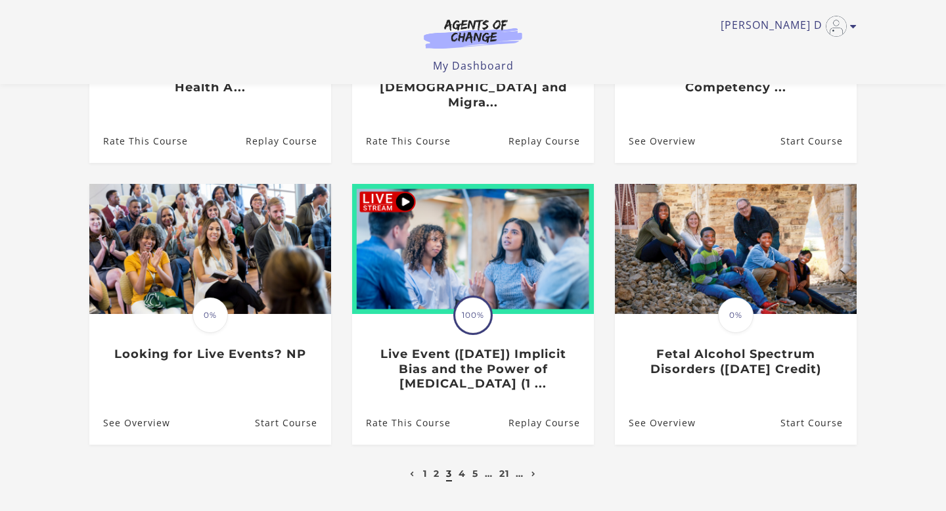
scroll to position [342, 0]
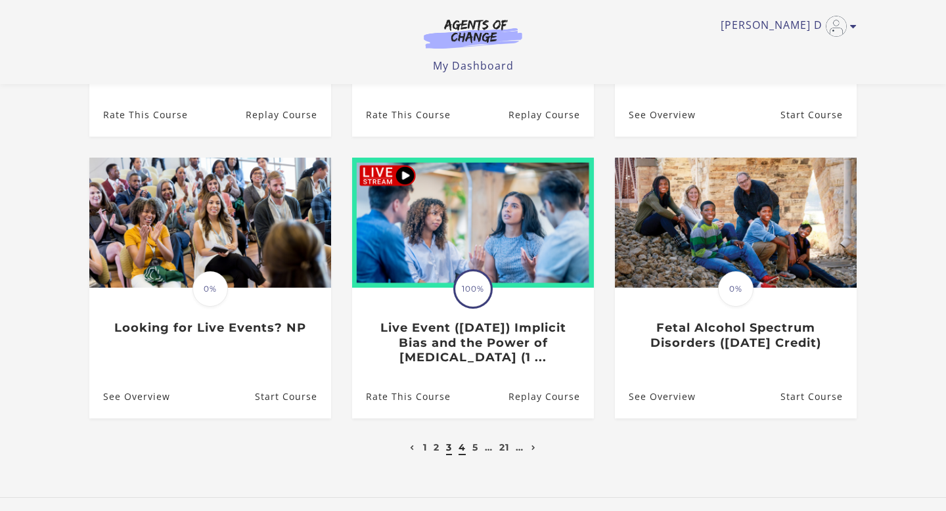
click at [461, 442] on link "4" at bounding box center [462, 448] width 7 height 12
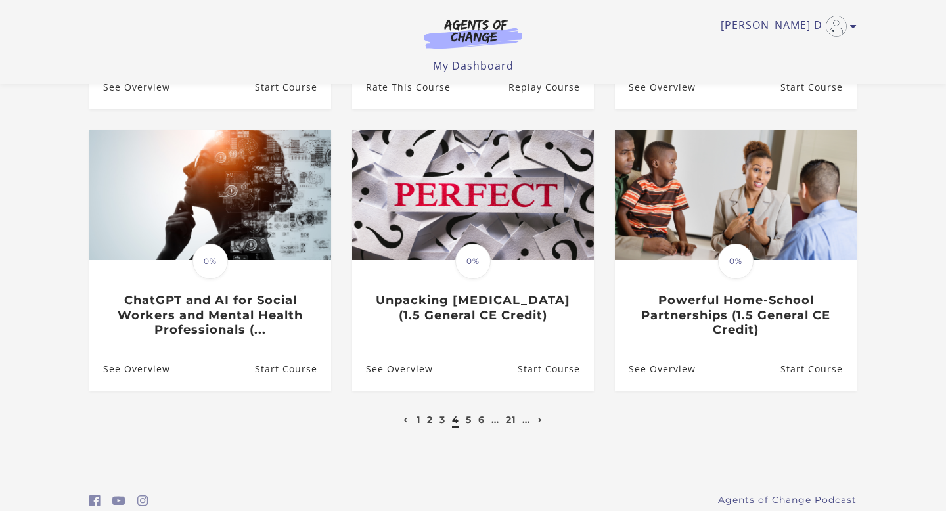
scroll to position [342, 0]
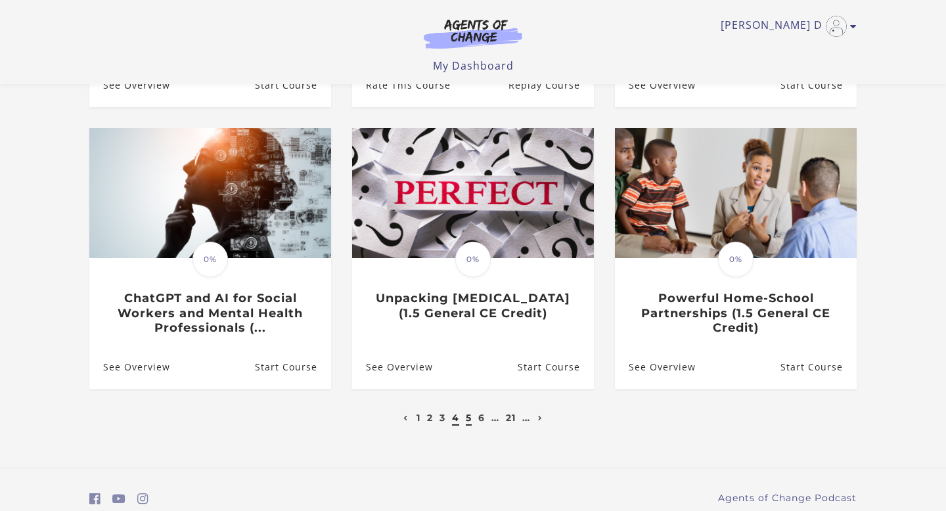
click at [468, 423] on link "5" at bounding box center [469, 418] width 6 height 12
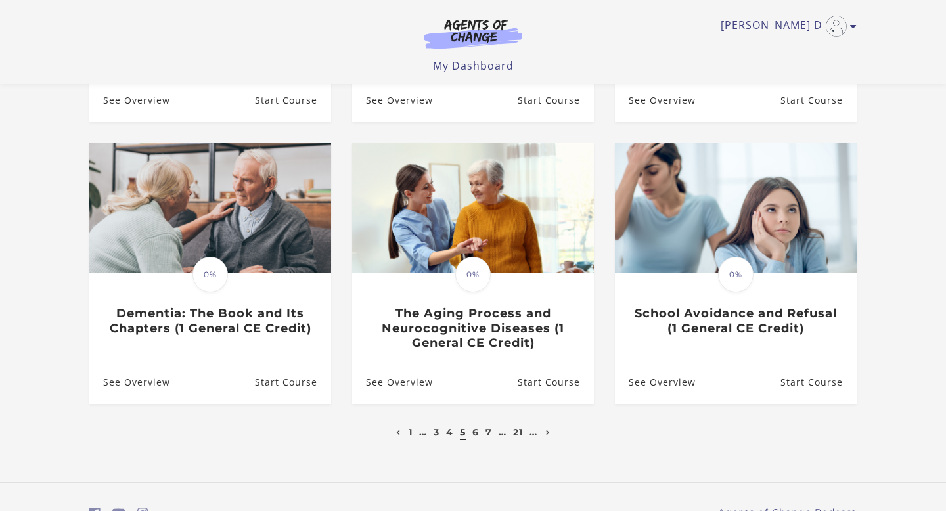
scroll to position [368, 0]
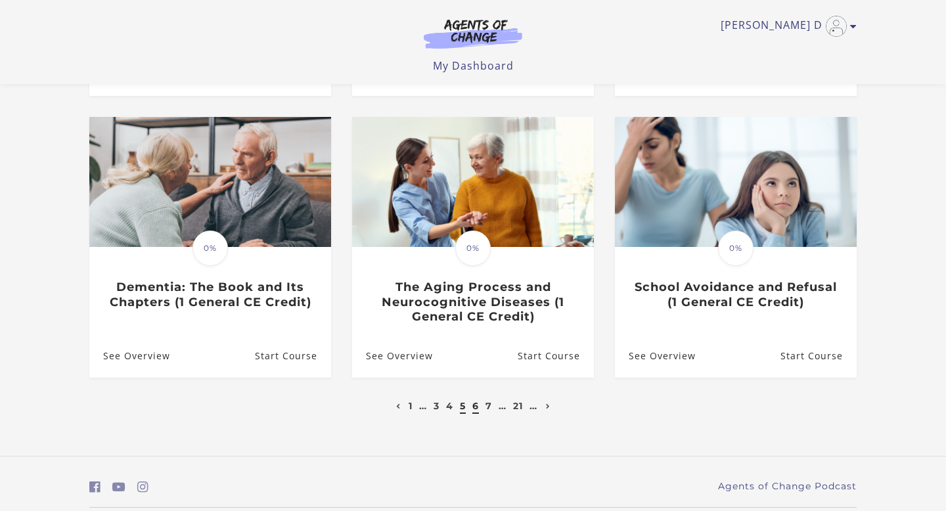
click at [473, 410] on link "6" at bounding box center [476, 406] width 7 height 12
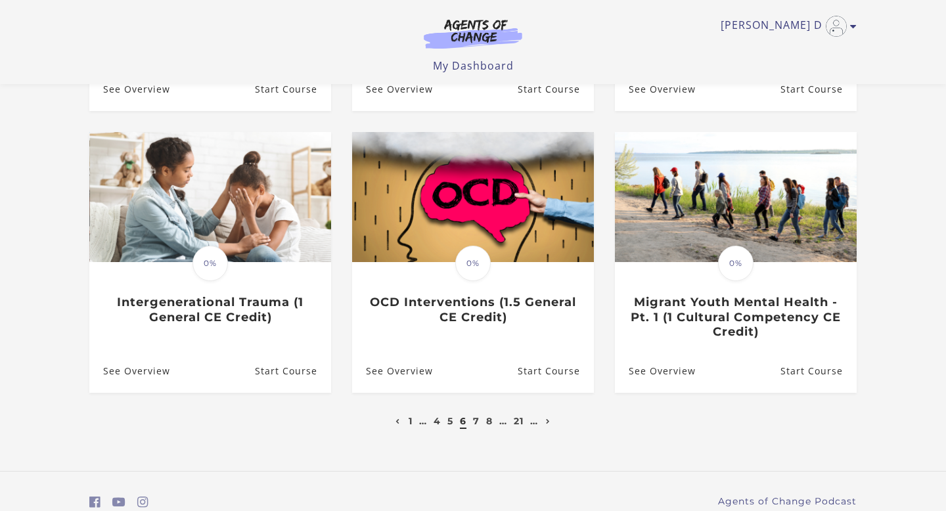
scroll to position [394, 0]
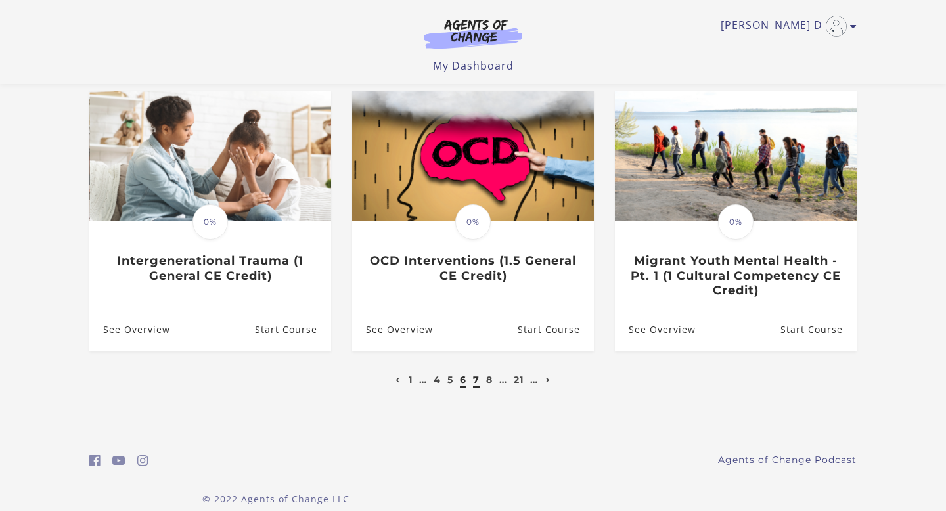
click at [473, 374] on link "7" at bounding box center [476, 380] width 7 height 12
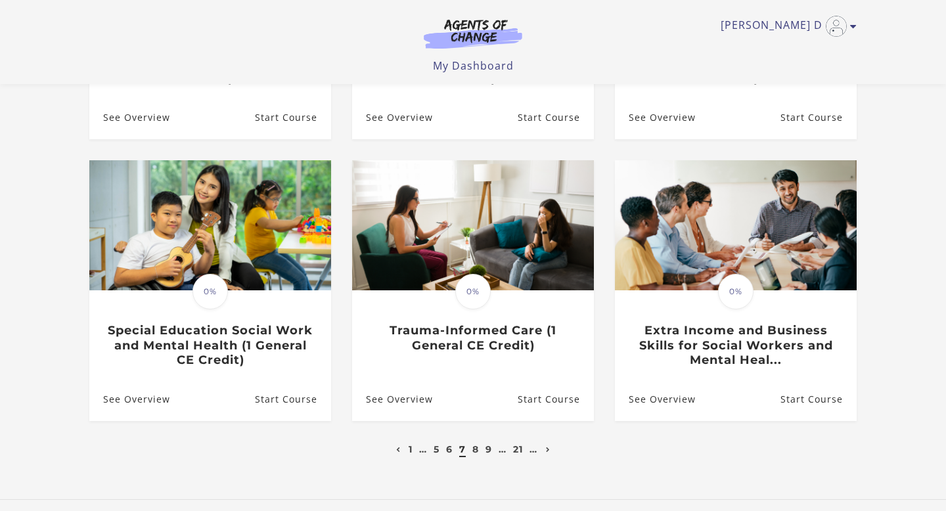
scroll to position [350, 0]
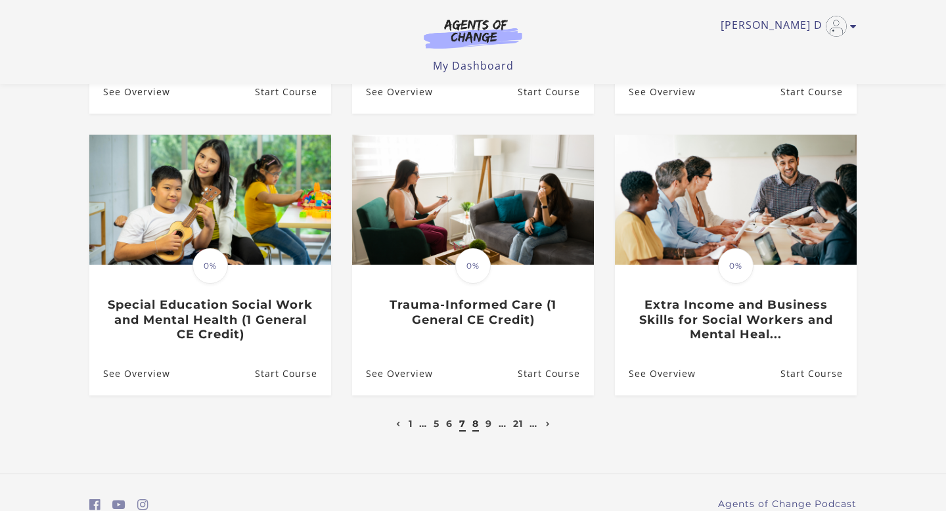
click at [473, 427] on link "8" at bounding box center [476, 424] width 7 height 12
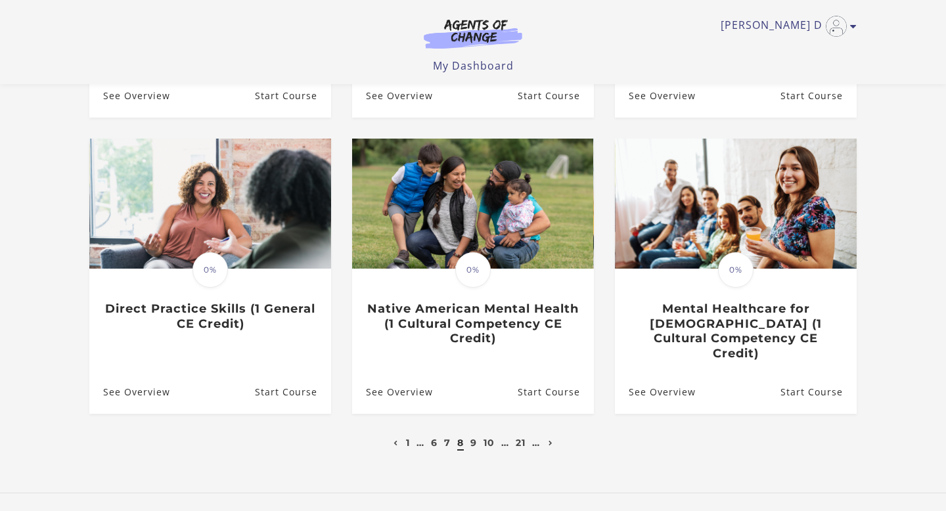
scroll to position [349, 0]
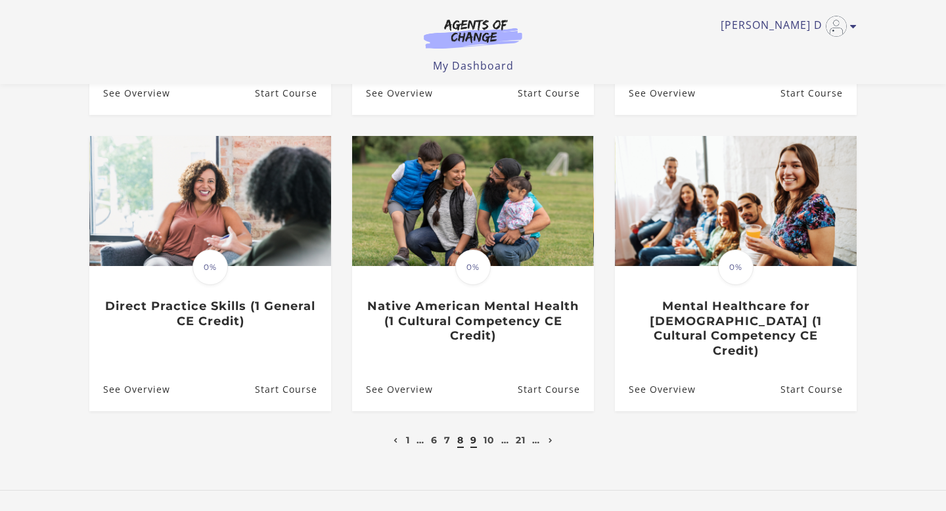
click at [473, 434] on link "9" at bounding box center [474, 440] width 7 height 12
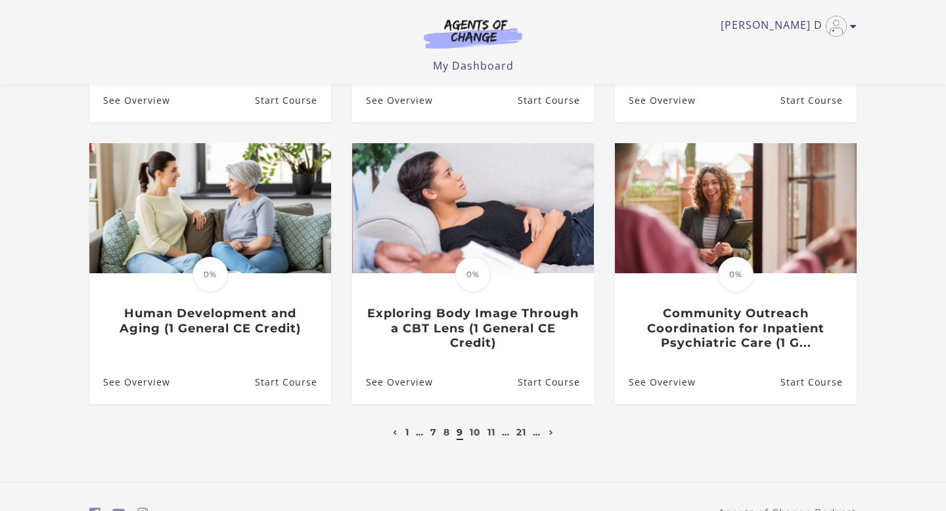
scroll to position [368, 0]
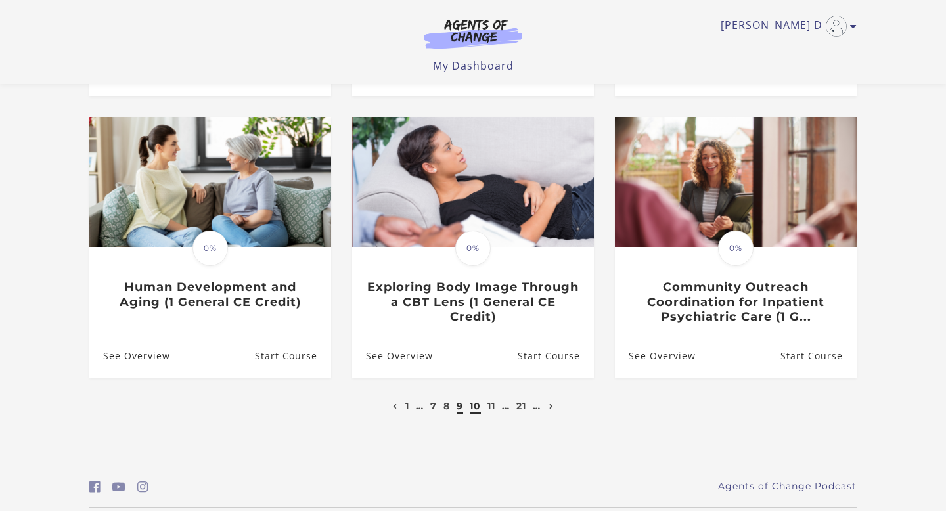
click at [474, 411] on link "10" at bounding box center [475, 406] width 11 height 12
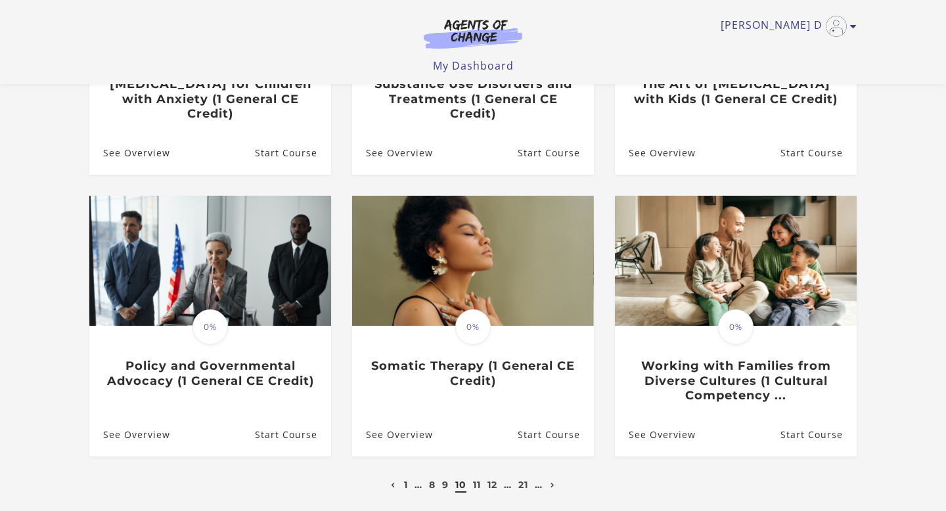
scroll to position [315, 0]
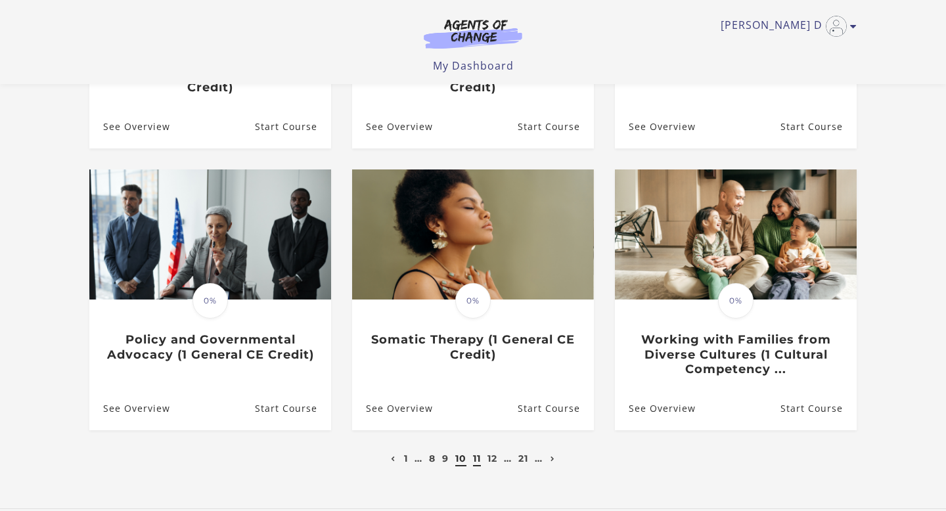
click at [478, 464] on link "11" at bounding box center [477, 459] width 8 height 12
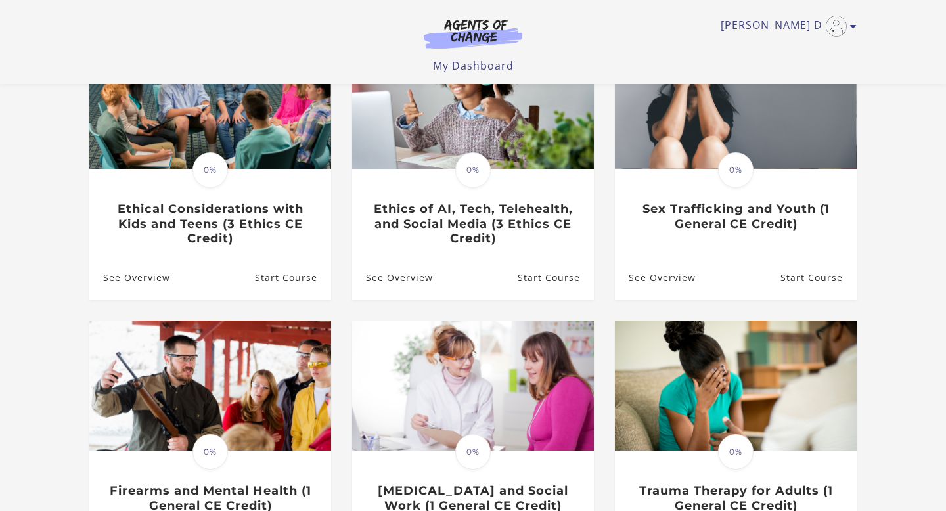
scroll to position [155, 0]
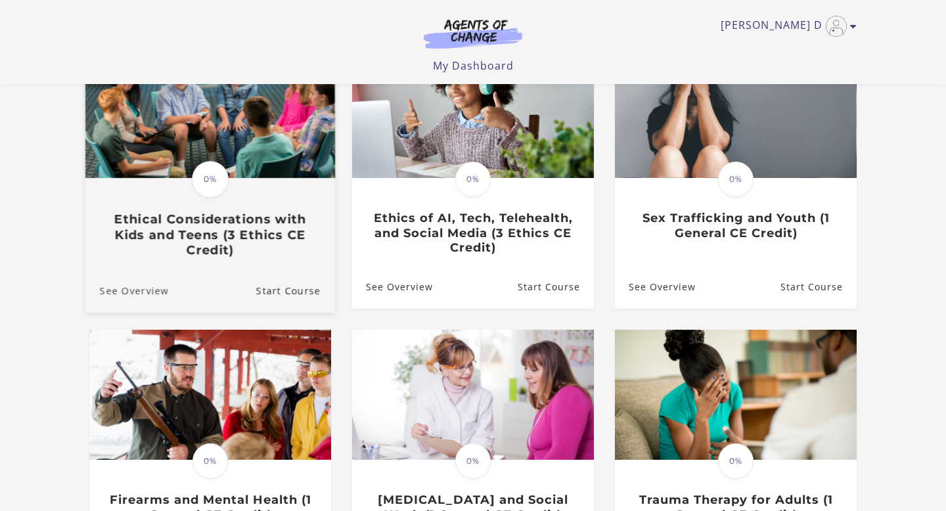
click at [122, 295] on link "See Overview" at bounding box center [126, 291] width 83 height 44
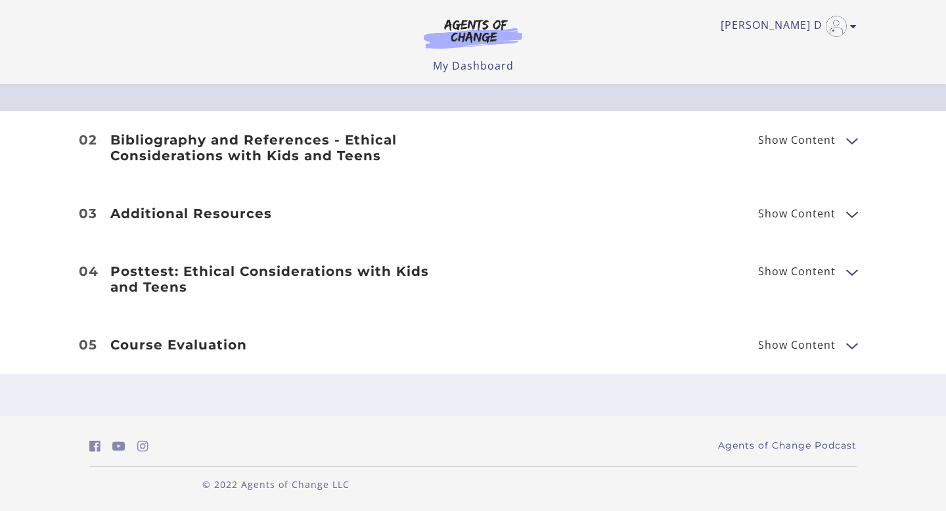
scroll to position [578, 0]
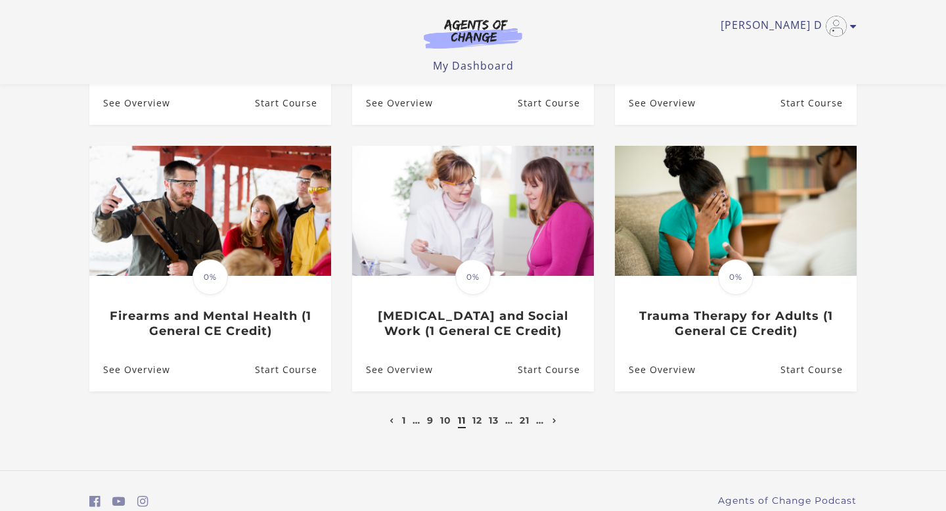
scroll to position [365, 0]
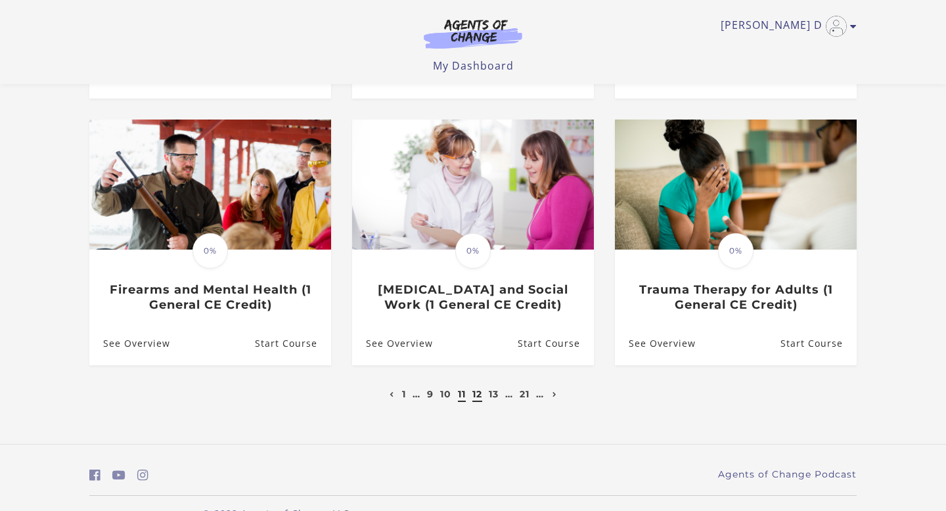
click at [478, 398] on link "12" at bounding box center [478, 394] width 10 height 12
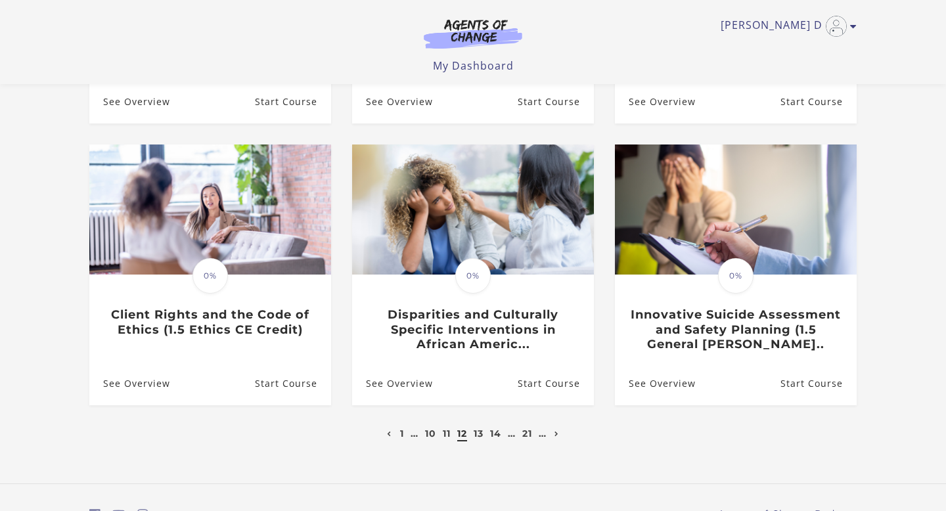
scroll to position [342, 0]
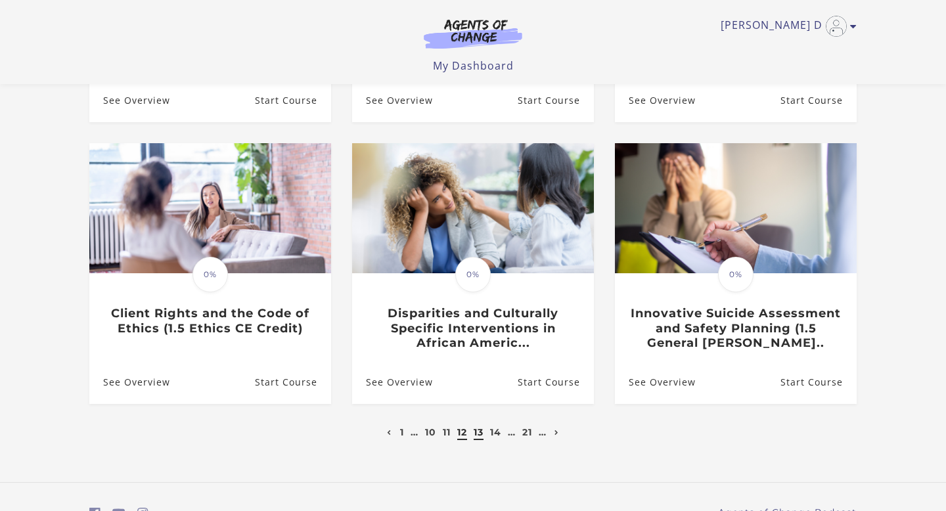
click at [478, 436] on link "13" at bounding box center [479, 433] width 10 height 12
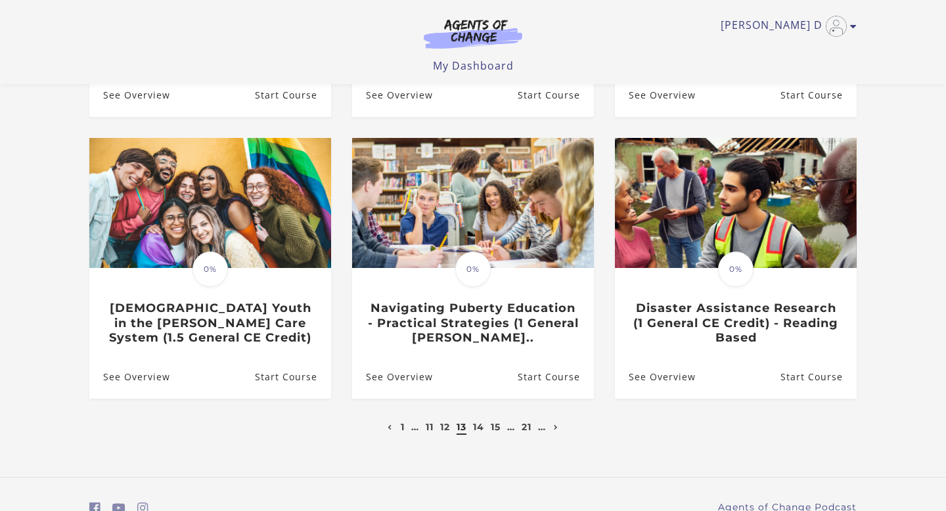
scroll to position [373, 0]
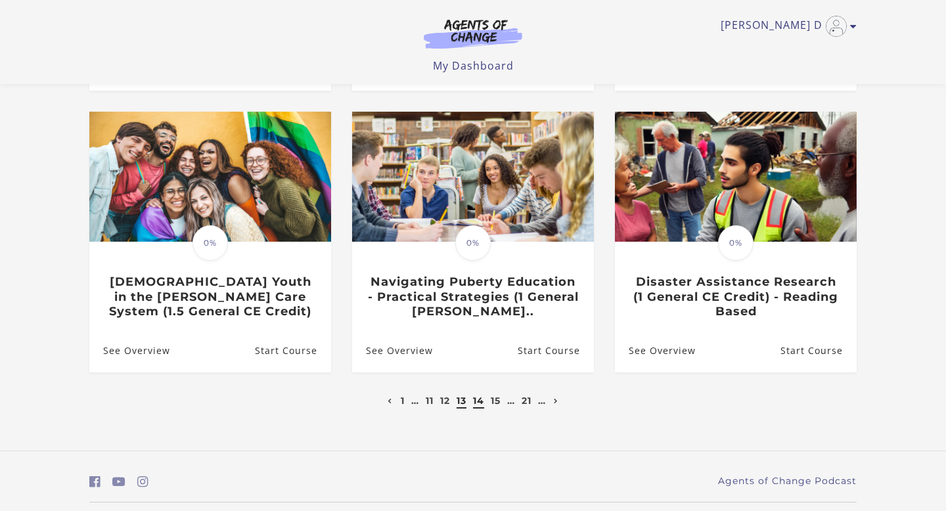
click at [482, 407] on link "14" at bounding box center [478, 401] width 11 height 12
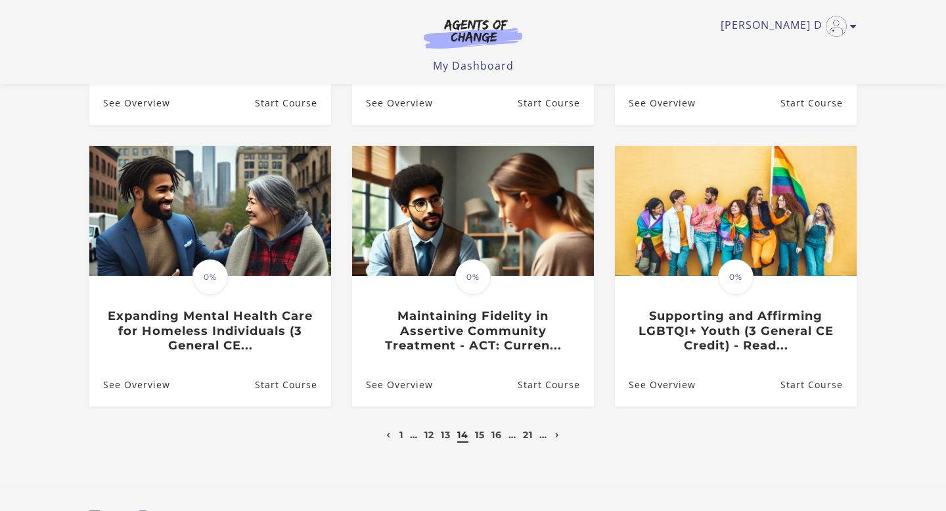
scroll to position [342, 0]
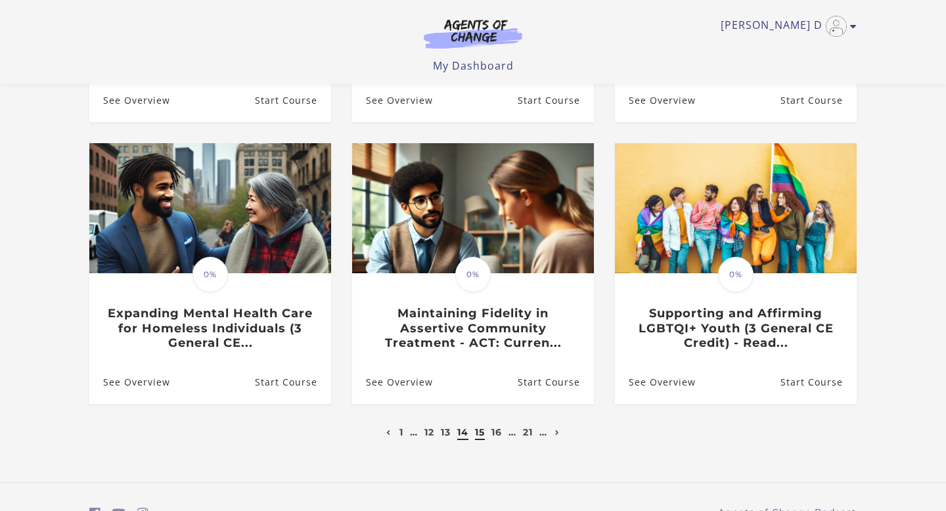
click at [480, 436] on link "15" at bounding box center [480, 433] width 10 height 12
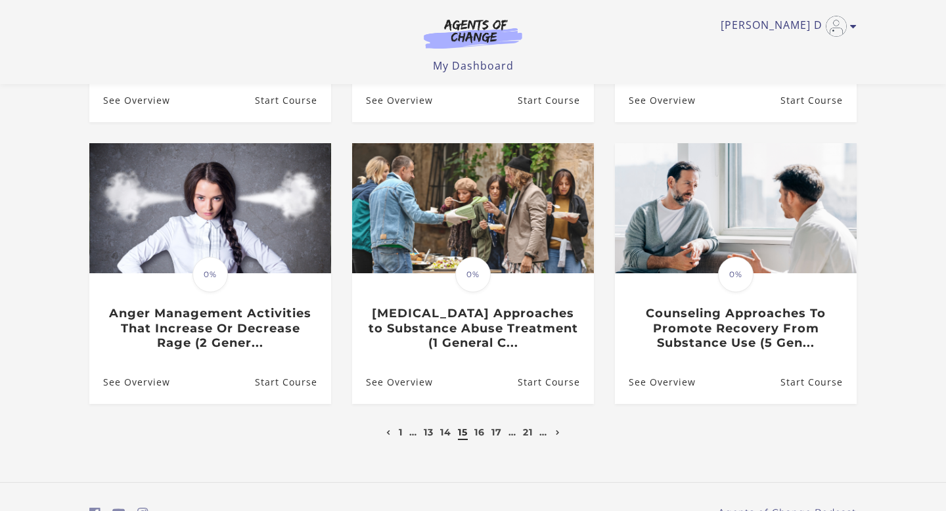
scroll to position [368, 0]
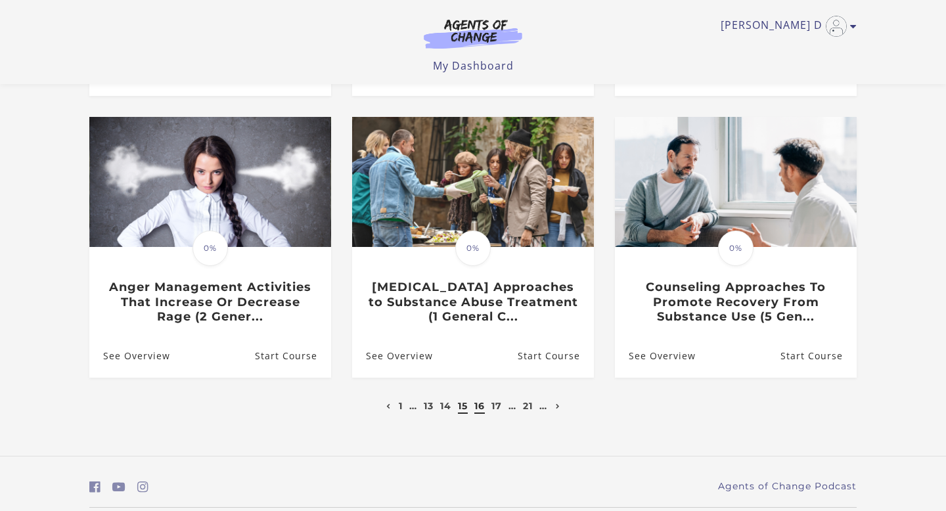
click at [480, 411] on link "16" at bounding box center [479, 406] width 11 height 12
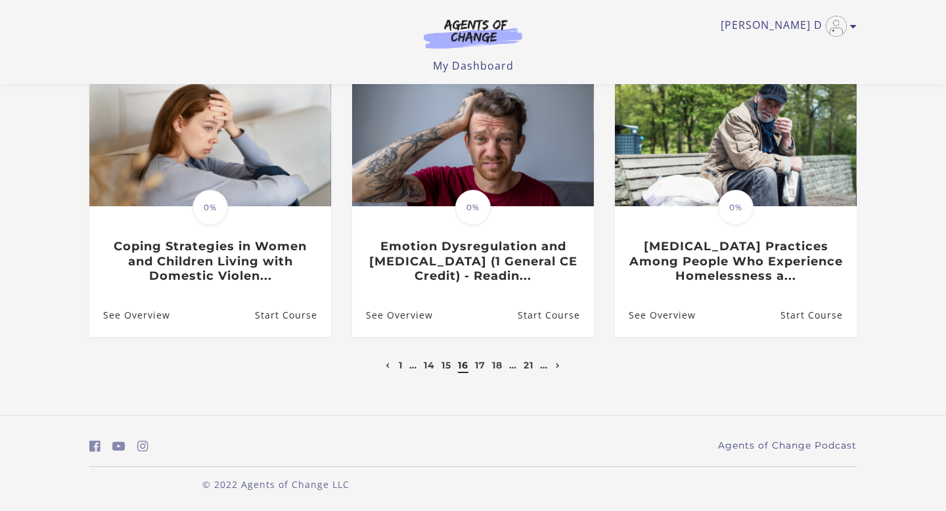
scroll to position [411, 0]
click at [480, 368] on link "17" at bounding box center [480, 365] width 11 height 12
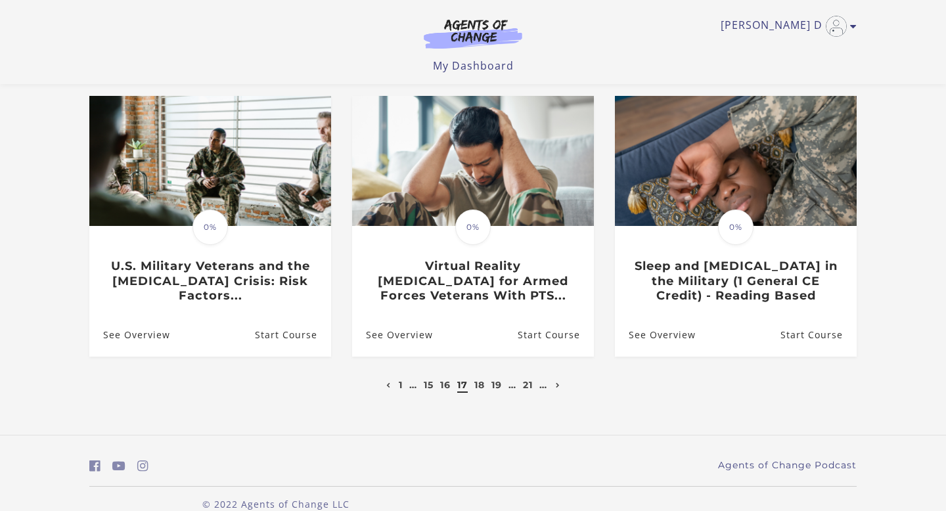
scroll to position [411, 0]
